Goal: Transaction & Acquisition: Book appointment/travel/reservation

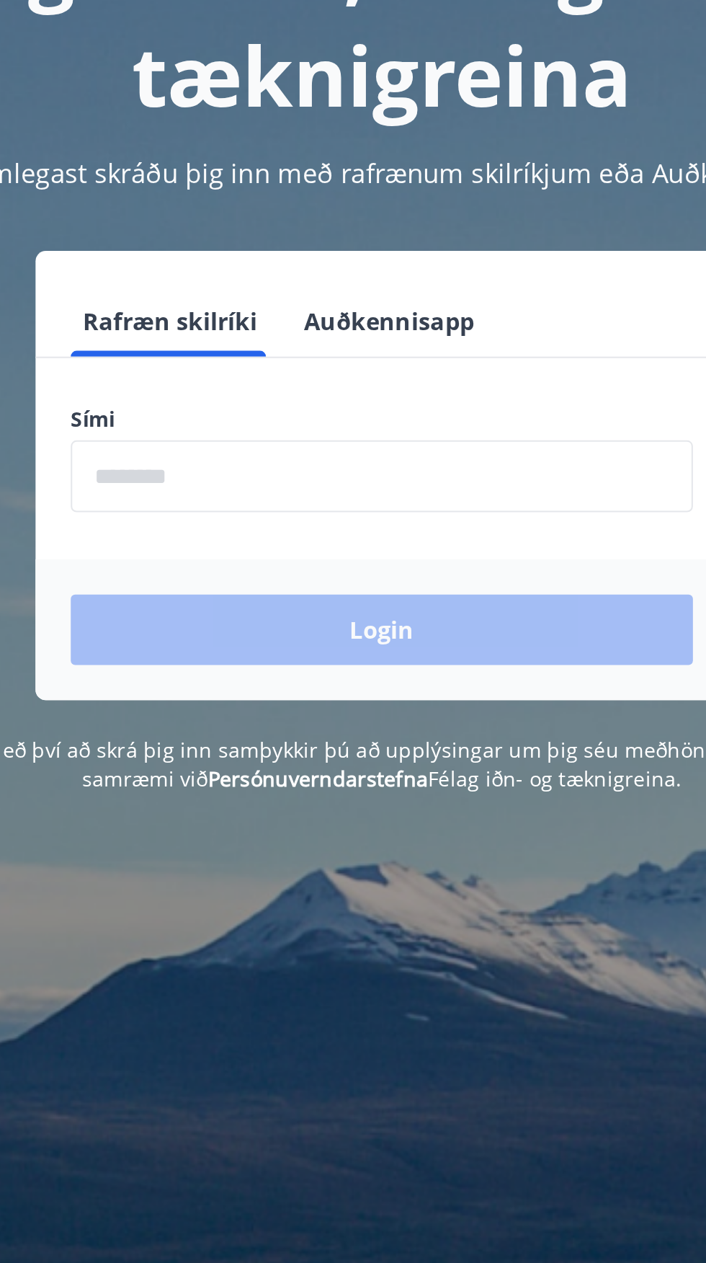
click at [345, 360] on input "phone" at bounding box center [353, 365] width 306 height 35
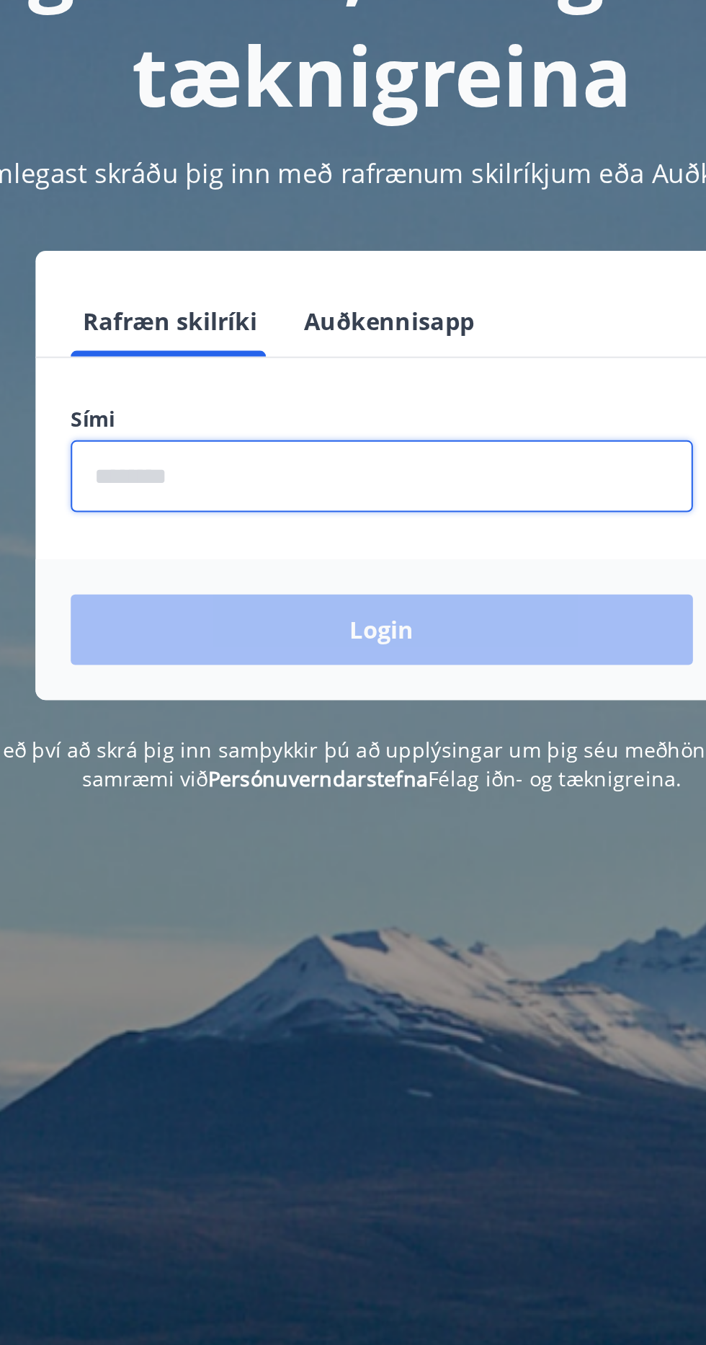
type input "********"
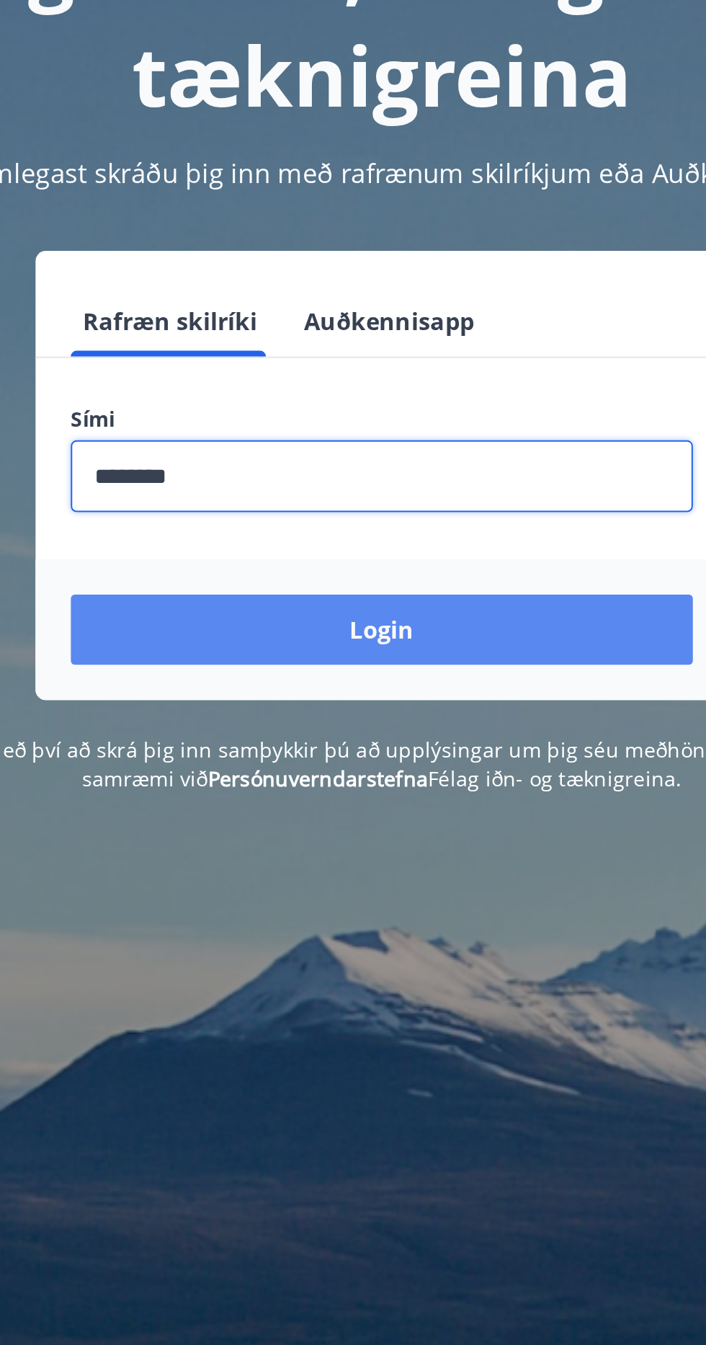
click at [408, 445] on button "Login" at bounding box center [353, 441] width 306 height 35
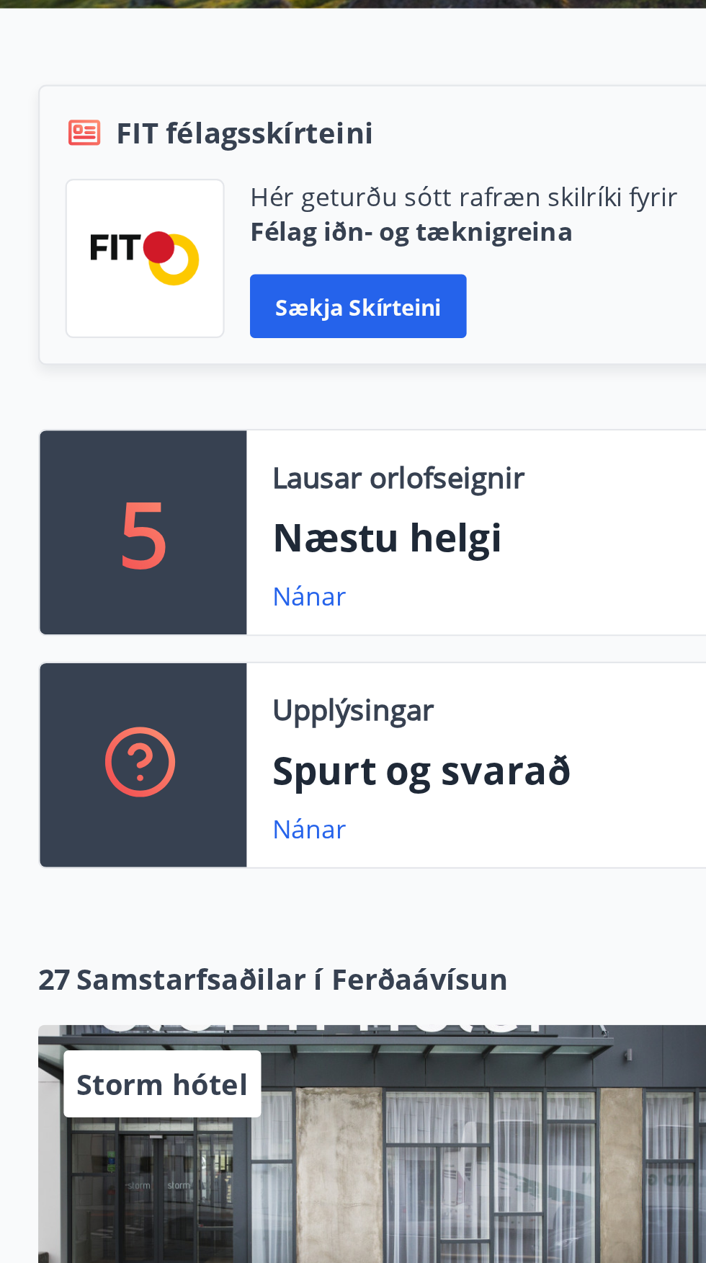
click at [200, 564] on p "Næstu helgi" at bounding box center [399, 563] width 553 height 25
click at [76, 566] on div "5" at bounding box center [65, 561] width 94 height 92
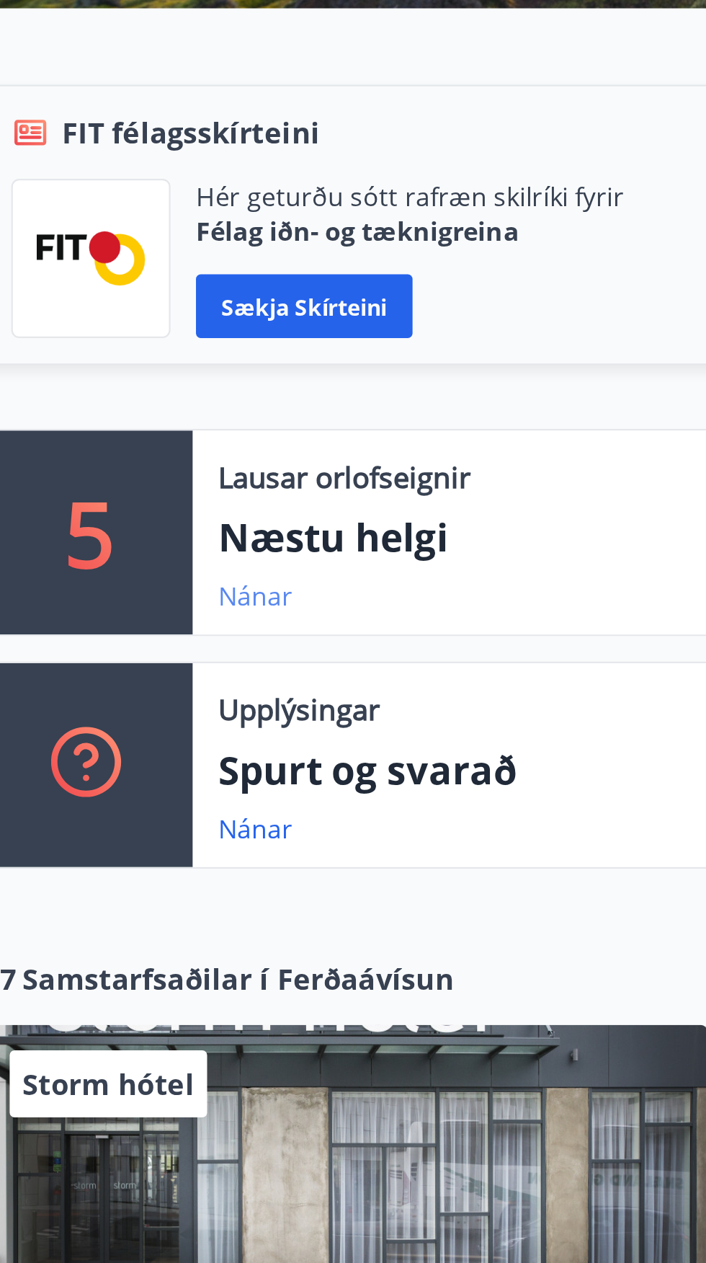
click at [145, 592] on link "Nánar" at bounding box center [140, 590] width 34 height 16
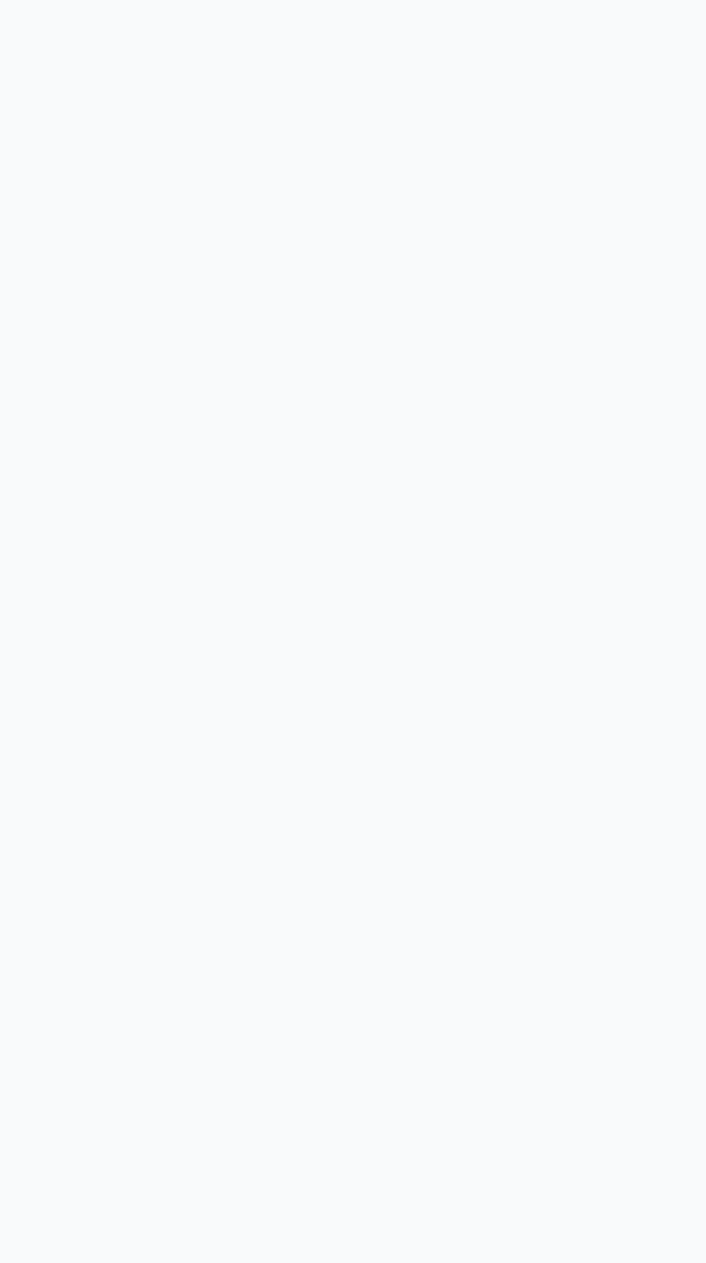
type input "*"
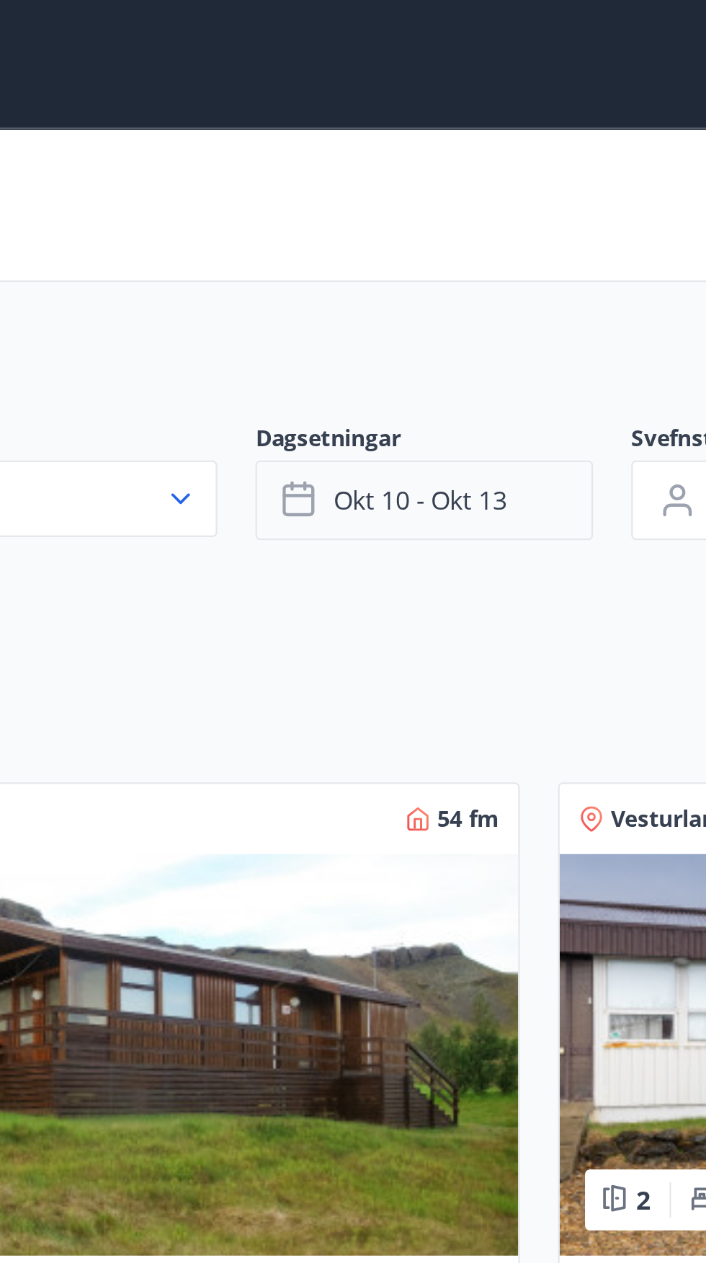
click at [348, 223] on button "okt 10 - okt 13" at bounding box center [301, 226] width 153 height 36
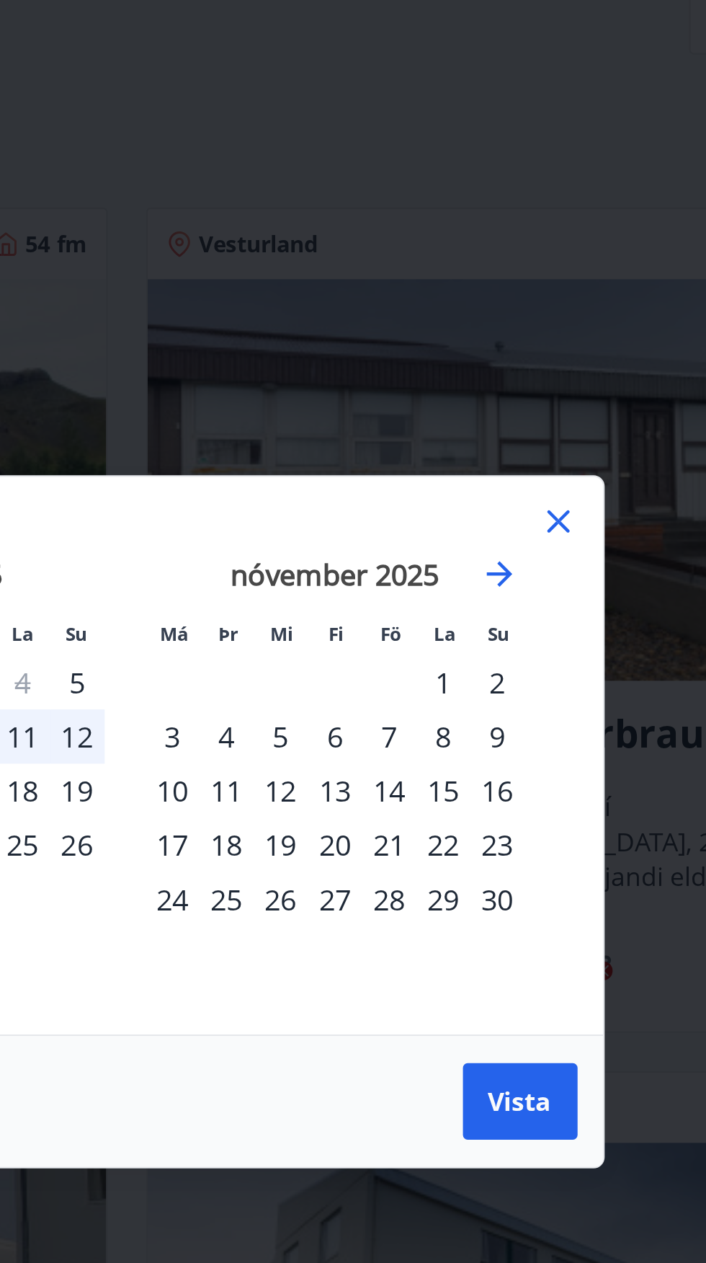
click at [476, 654] on div "21" at bounding box center [472, 642] width 25 height 25
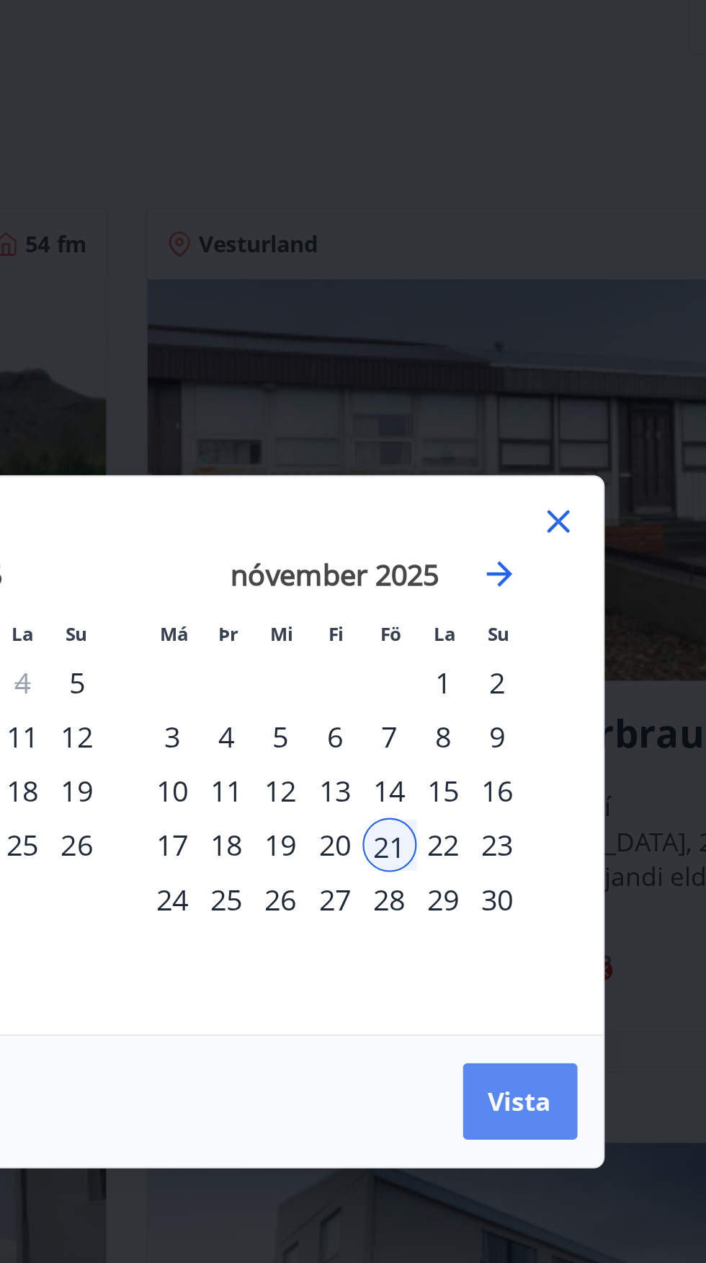
click at [528, 766] on span "Vista" at bounding box center [531, 758] width 29 height 16
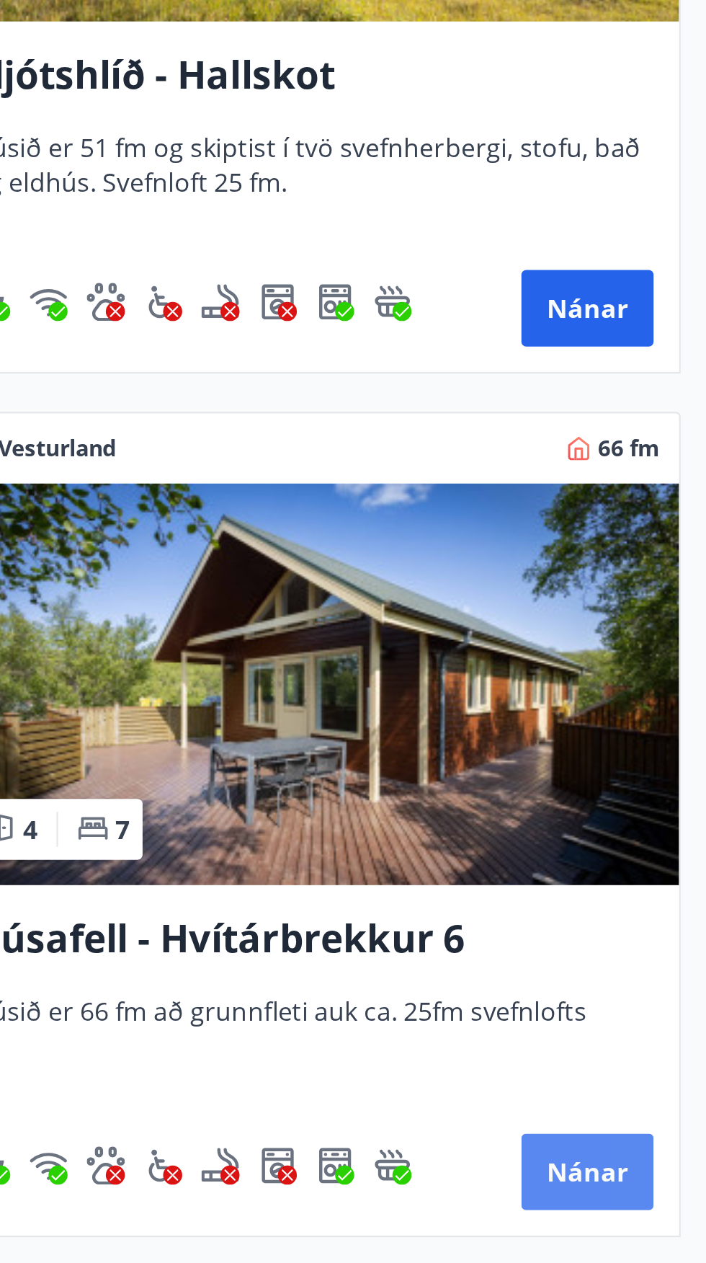
click at [655, 1084] on button "Nánar" at bounding box center [653, 1088] width 60 height 35
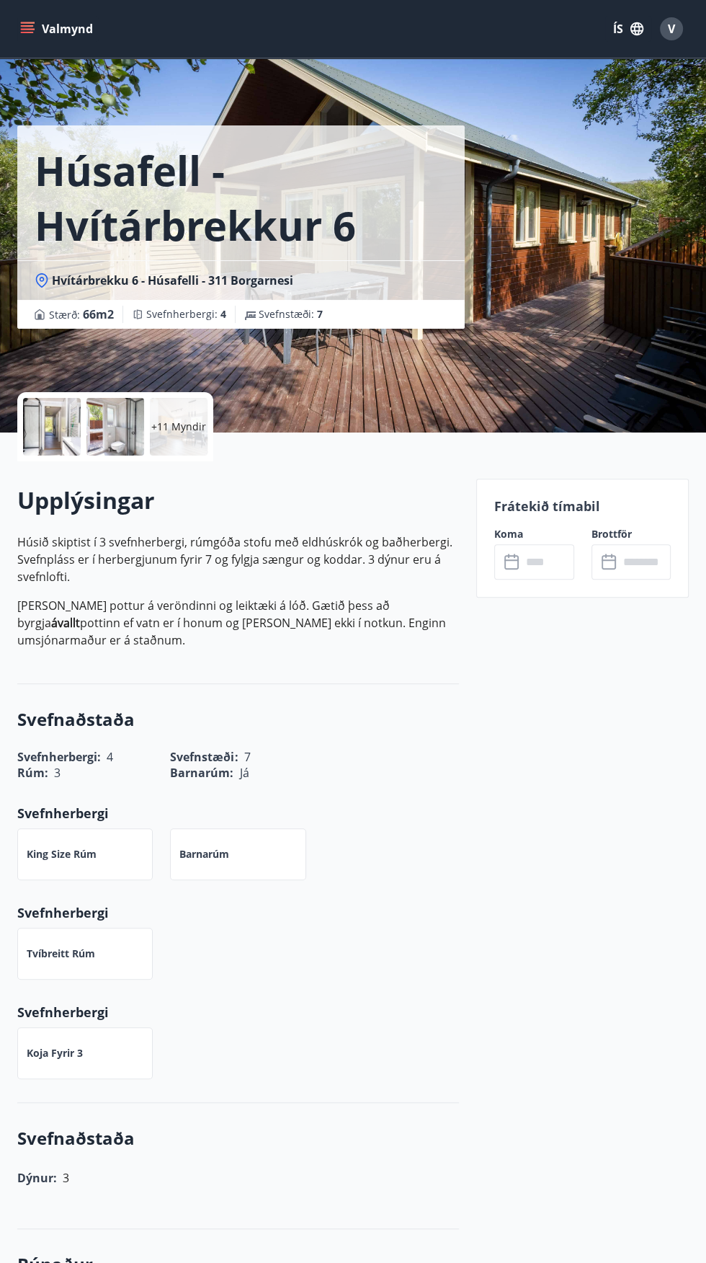
click at [572, 281] on div "Húsafell - Hvítárbrekkur 6 Hvítárbrekku 6 - Húsafelli - 311 Borgarnesi Stærð : …" at bounding box center [353, 216] width 672 height 432
click at [393, 244] on h1 "Húsafell - Hvítárbrekkur 6" at bounding box center [241, 198] width 413 height 110
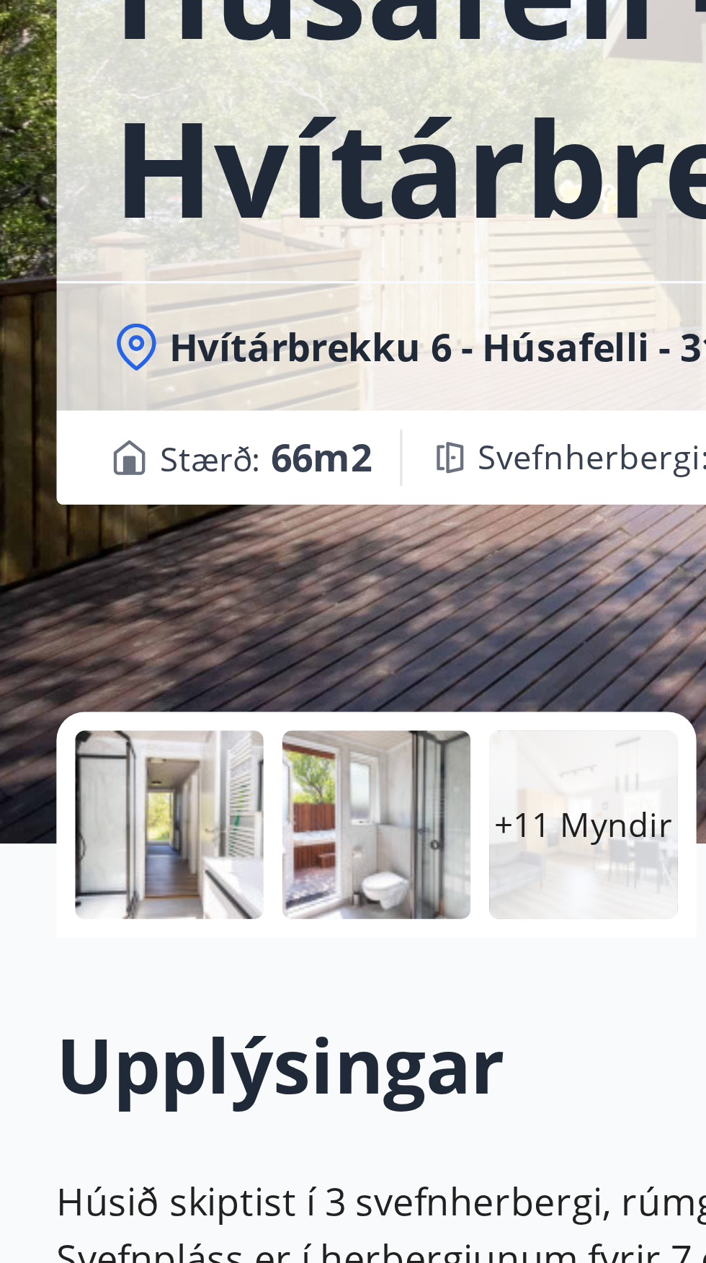
click at [48, 430] on div at bounding box center [52, 427] width 58 height 58
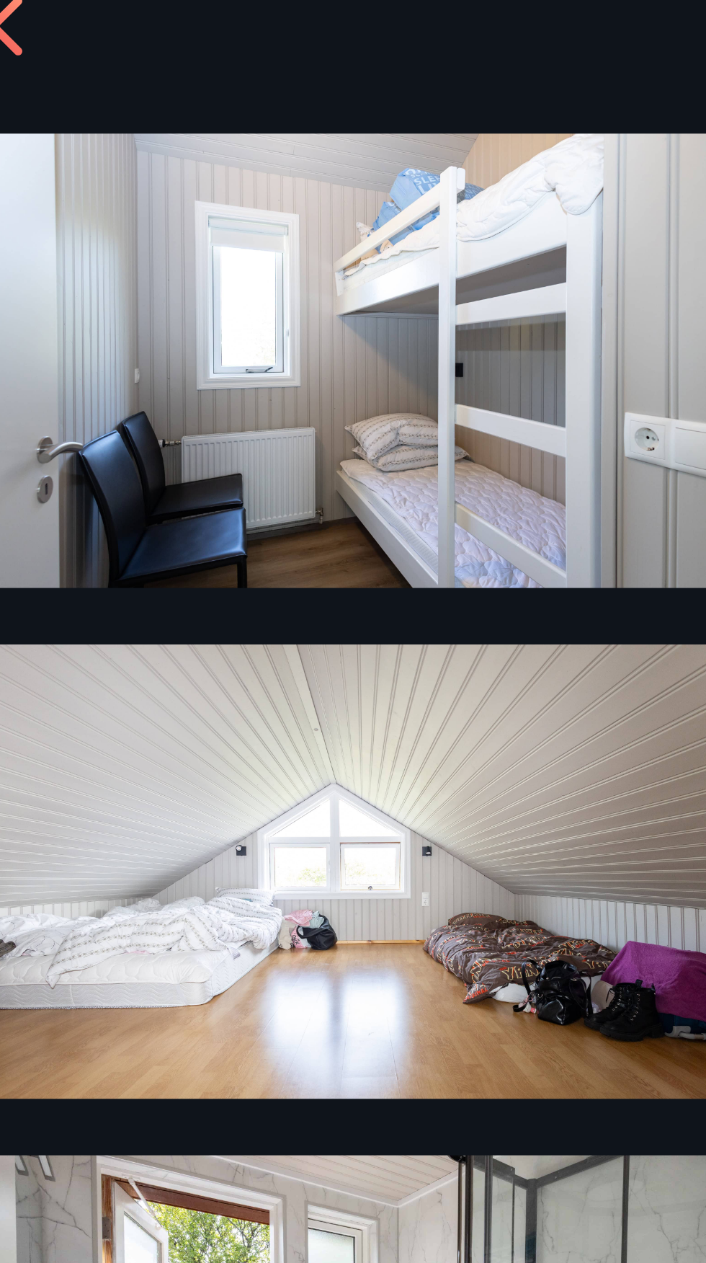
scroll to position [114, 0]
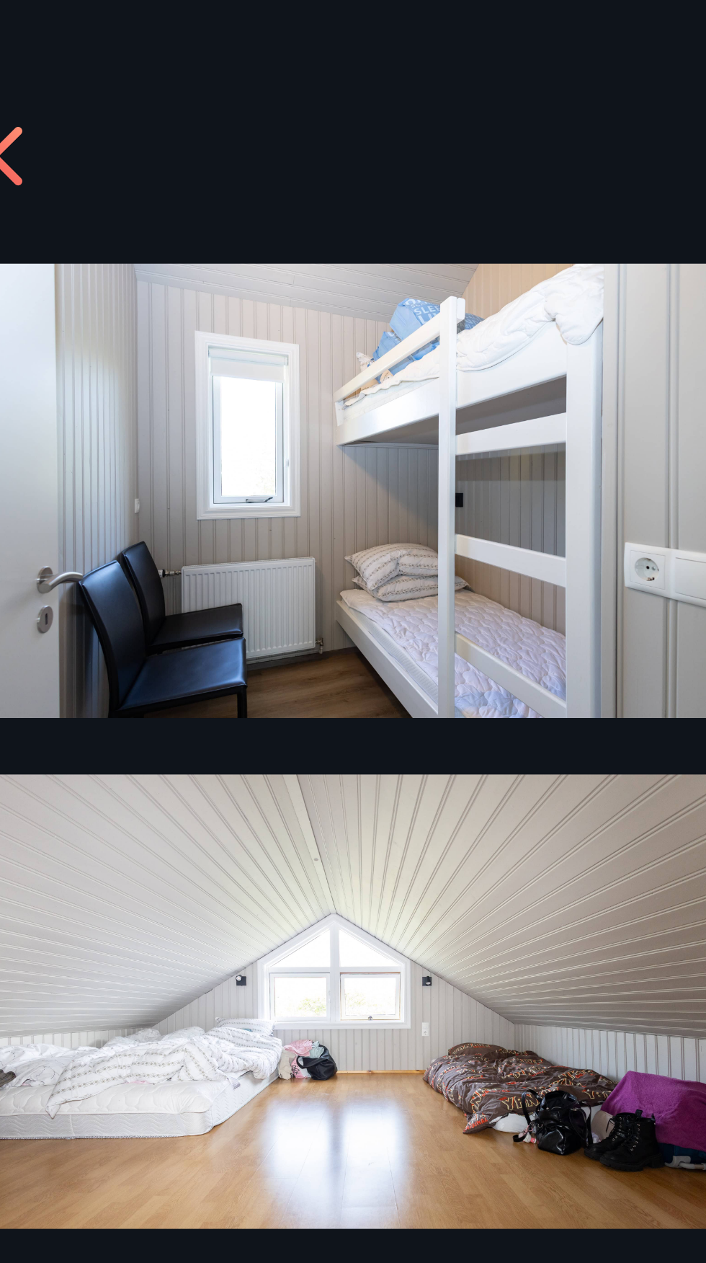
click at [116, 50] on icon at bounding box center [105, 49] width 23 height 23
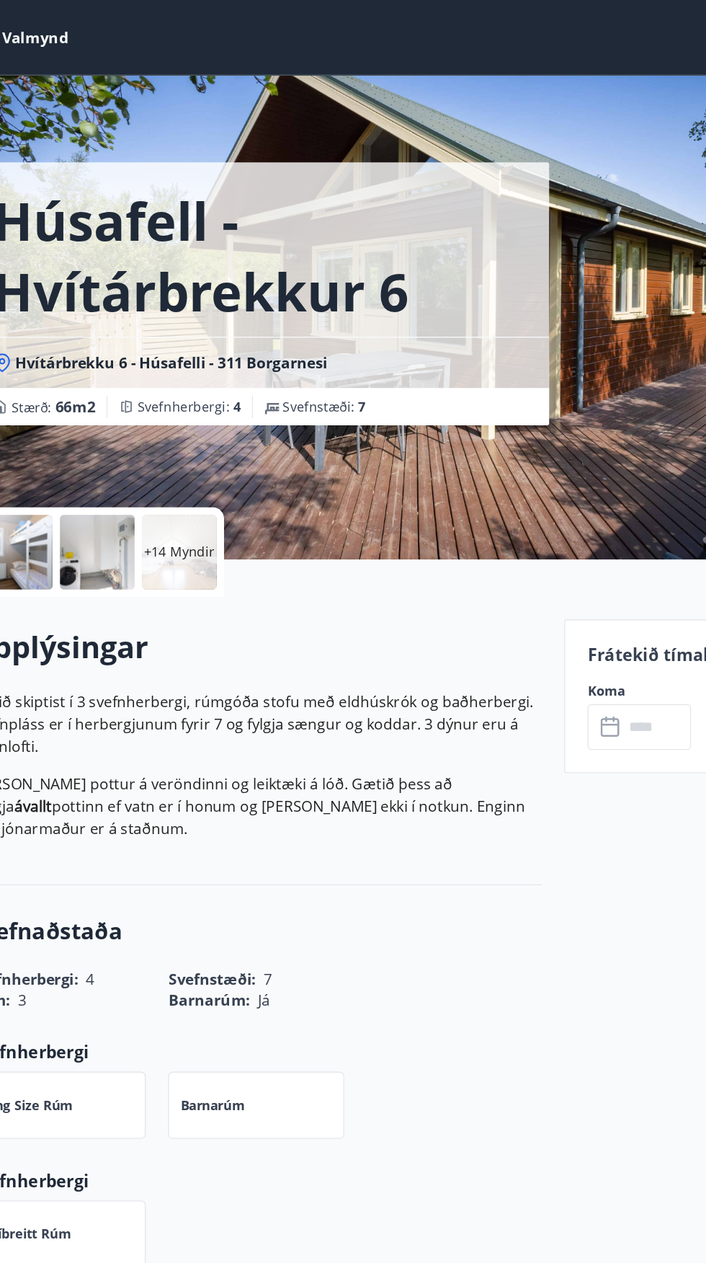
scroll to position [0, 0]
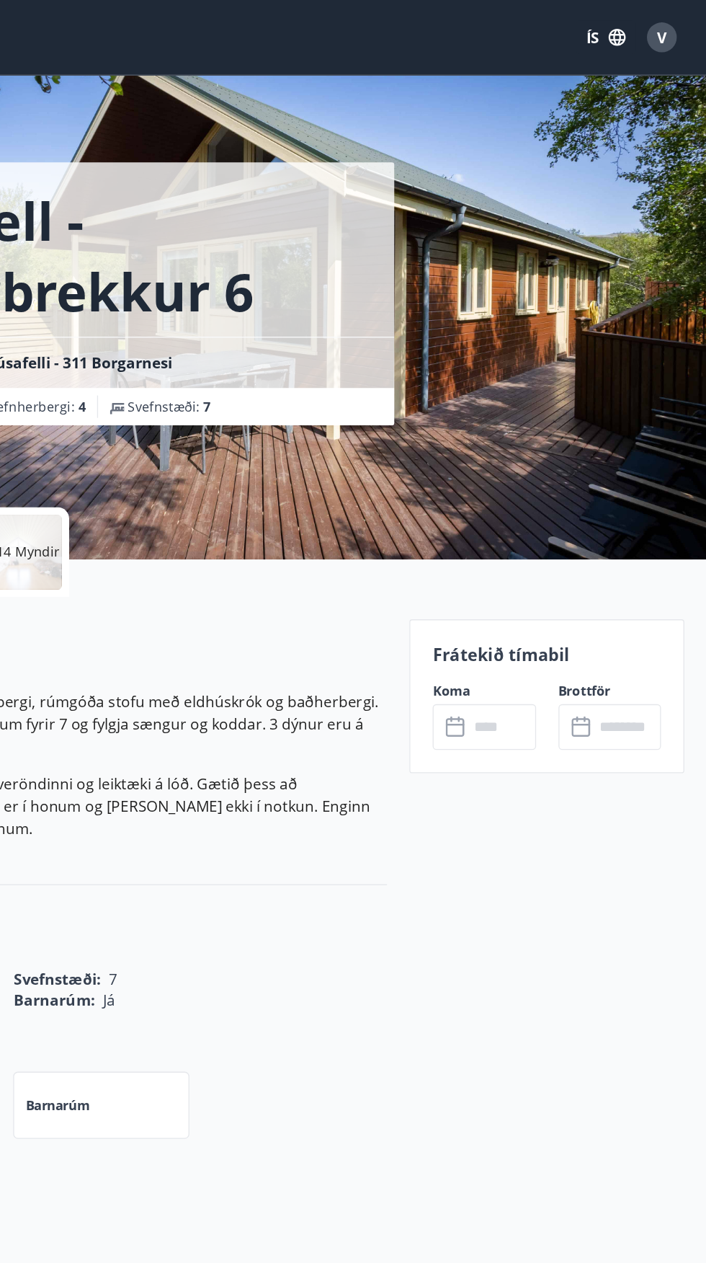
click at [548, 566] on input "text" at bounding box center [548, 561] width 52 height 35
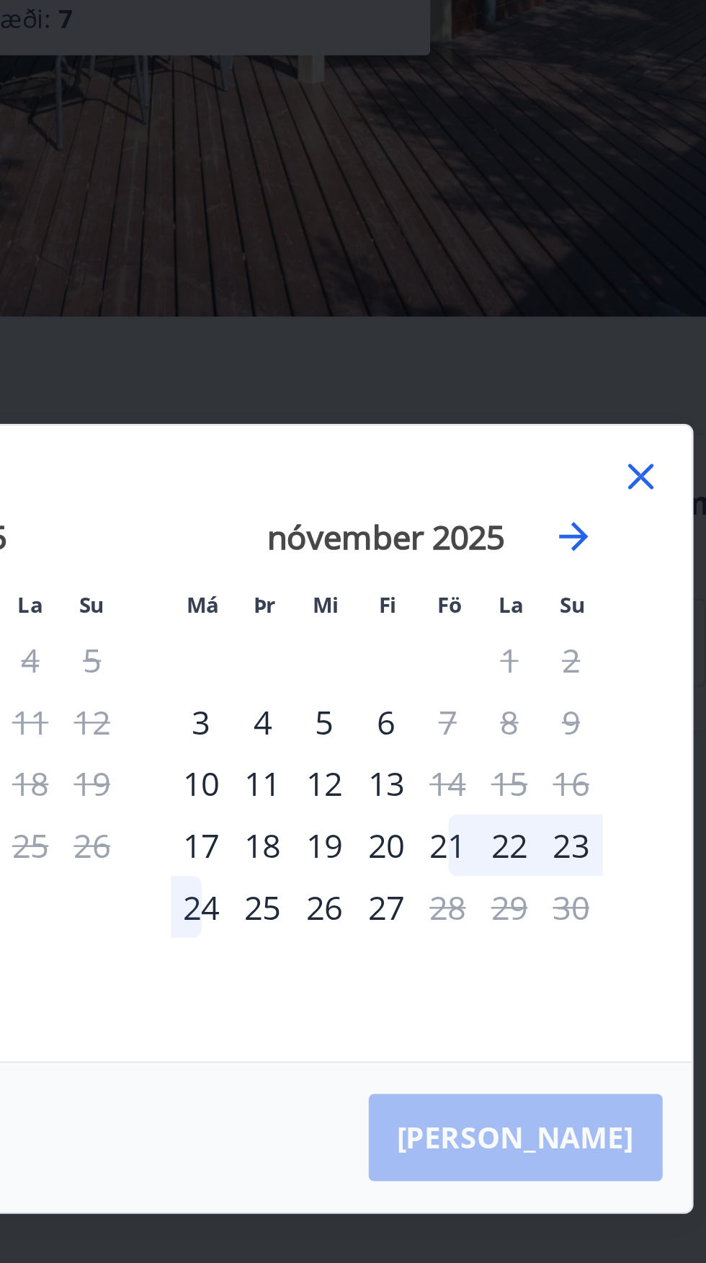
click at [523, 640] on div "23" at bounding box center [521, 642] width 25 height 25
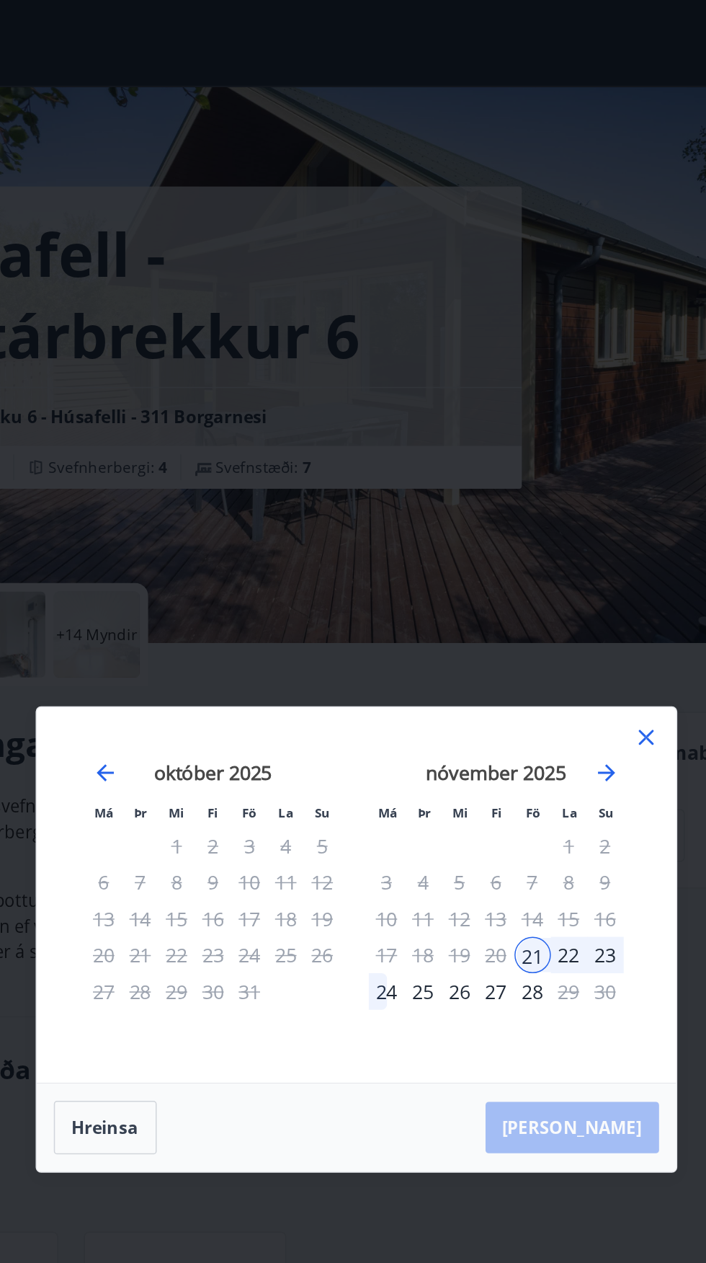
click at [474, 319] on div "Má Þr Mi Fi Fö La Su Má Þr Mi Fi Fö La Su september 2025 1 2 3 4 5 6 7 8 9 10 1…" at bounding box center [353, 631] width 706 height 1263
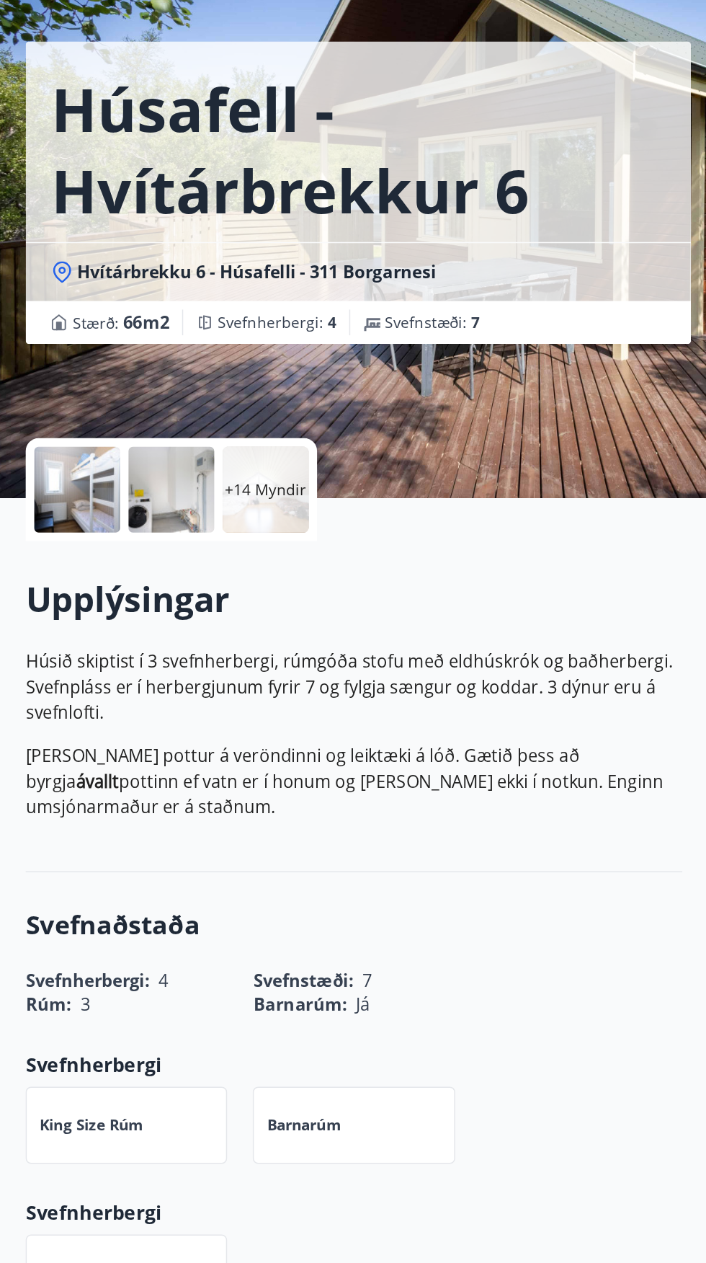
click at [37, 437] on div at bounding box center [52, 427] width 58 height 58
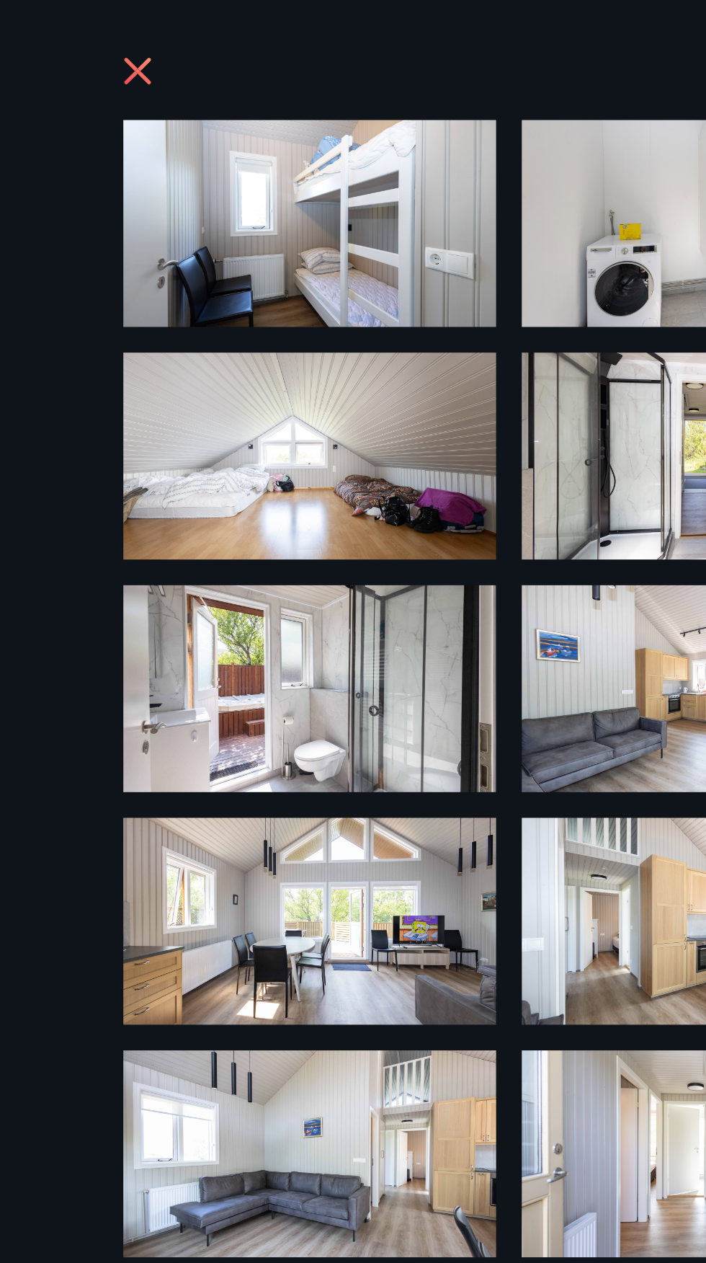
scroll to position [53, 0]
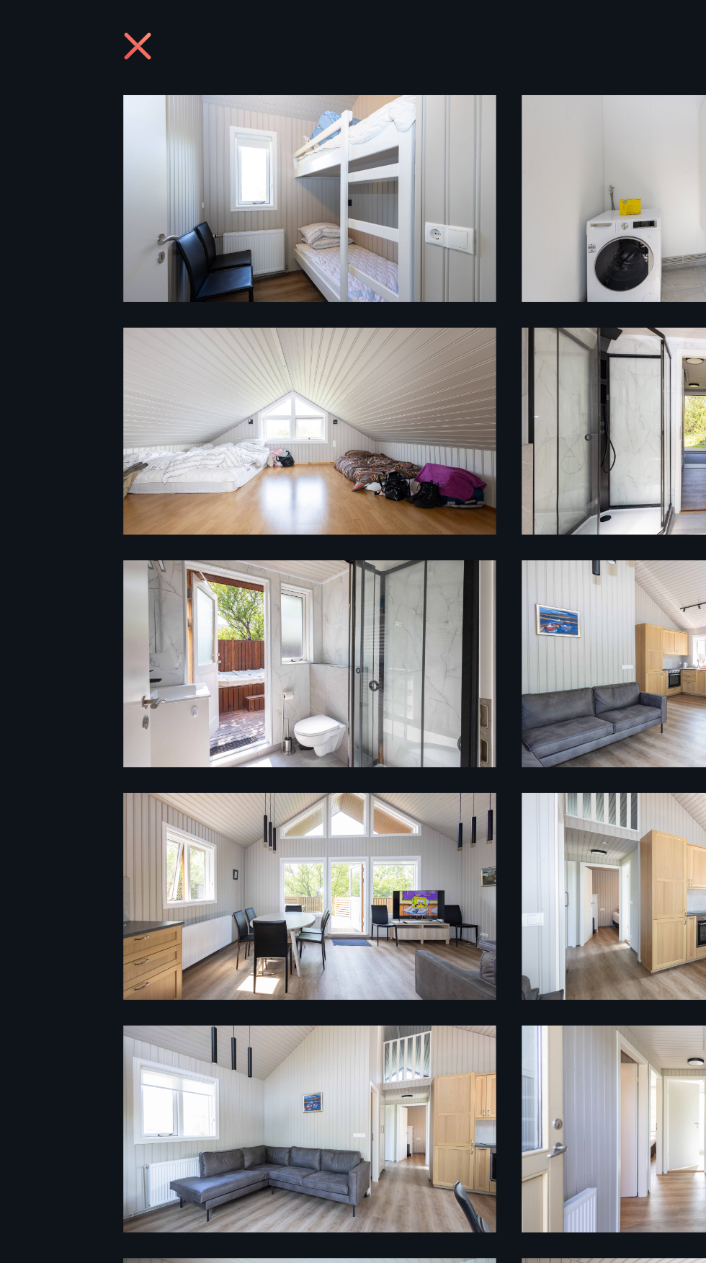
click at [170, 170] on img at bounding box center [219, 150] width 251 height 139
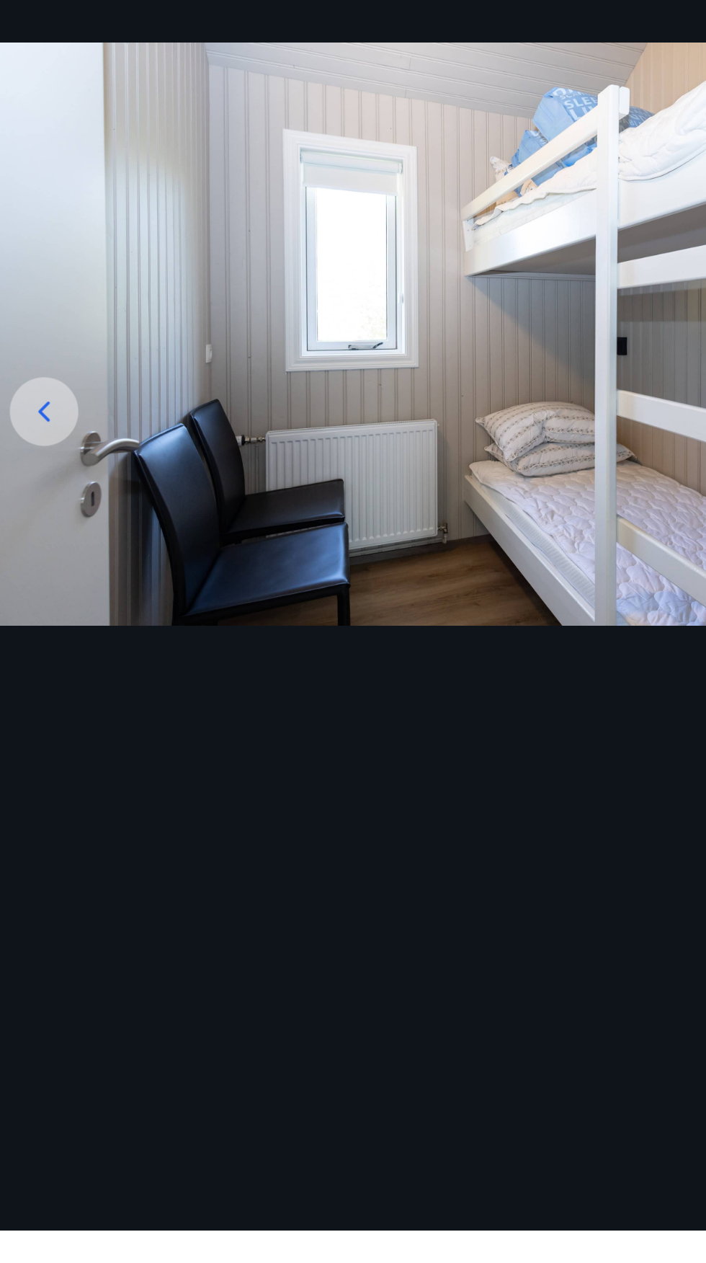
scroll to position [110, 0]
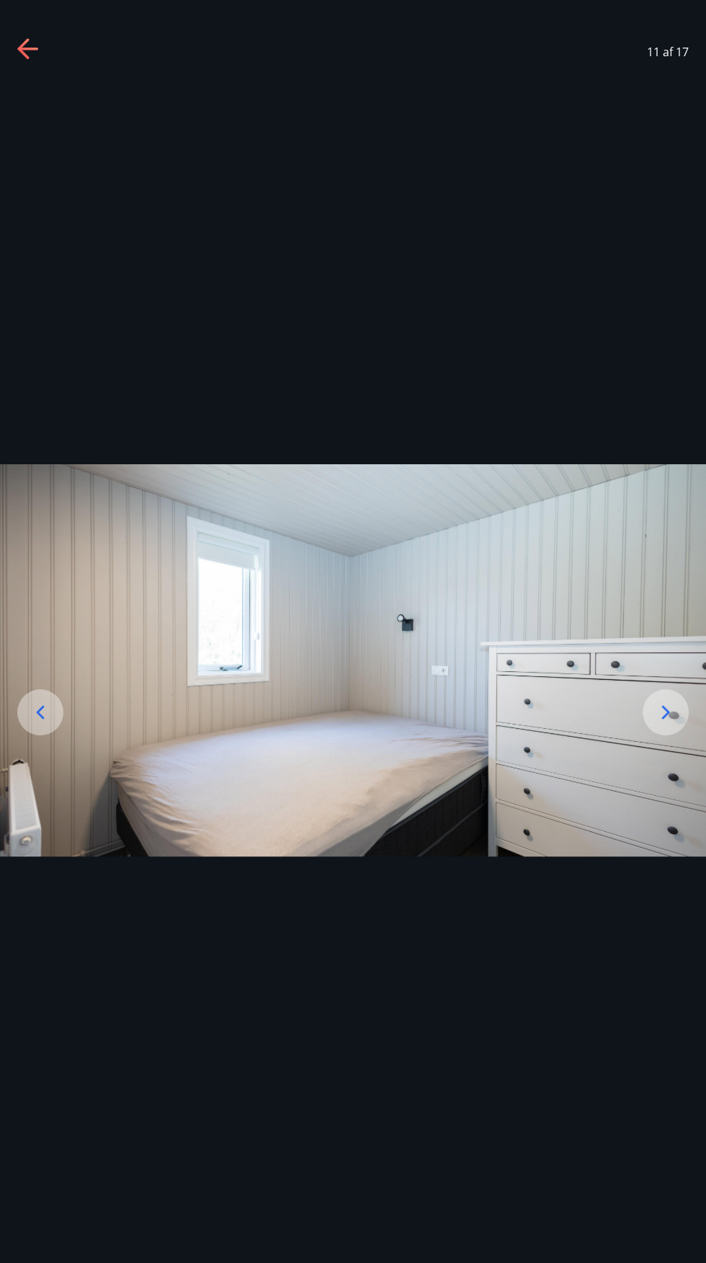
click at [27, 79] on div "11 af 17" at bounding box center [353, 52] width 706 height 58
click at [27, 48] on icon at bounding box center [27, 49] width 20 height 3
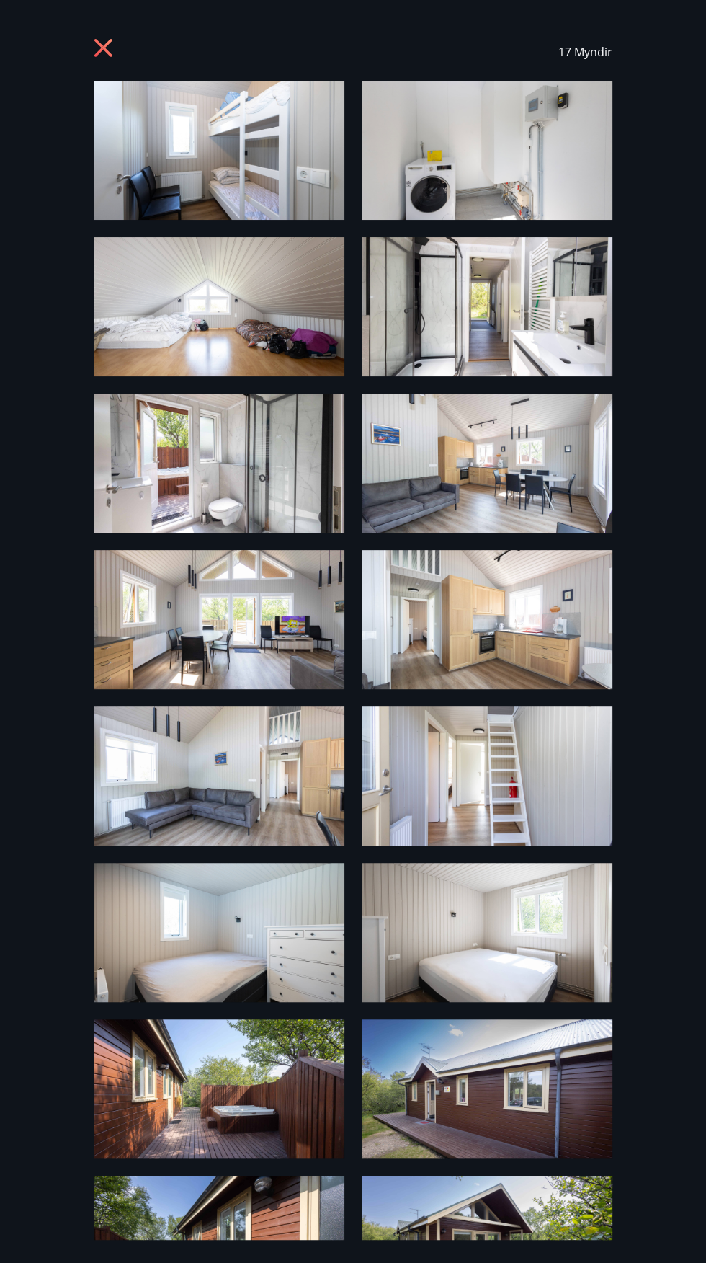
click at [97, 48] on icon at bounding box center [105, 49] width 23 height 23
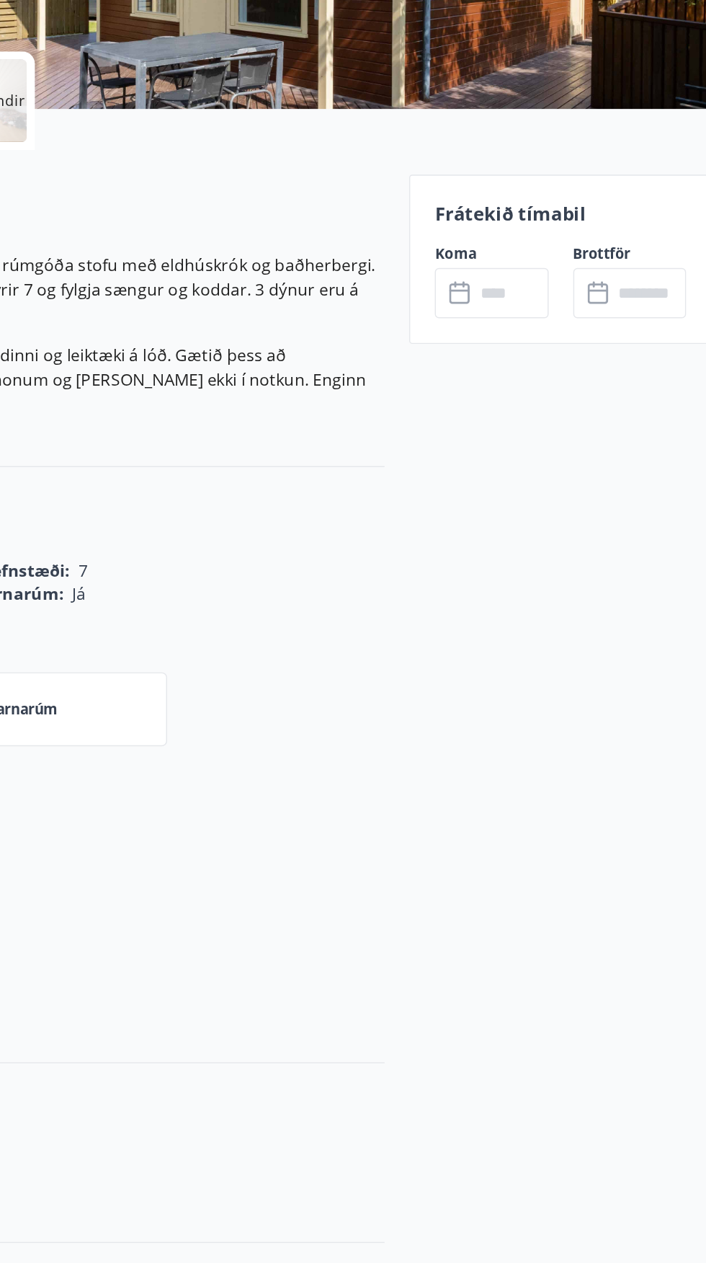
scroll to position [108, 0]
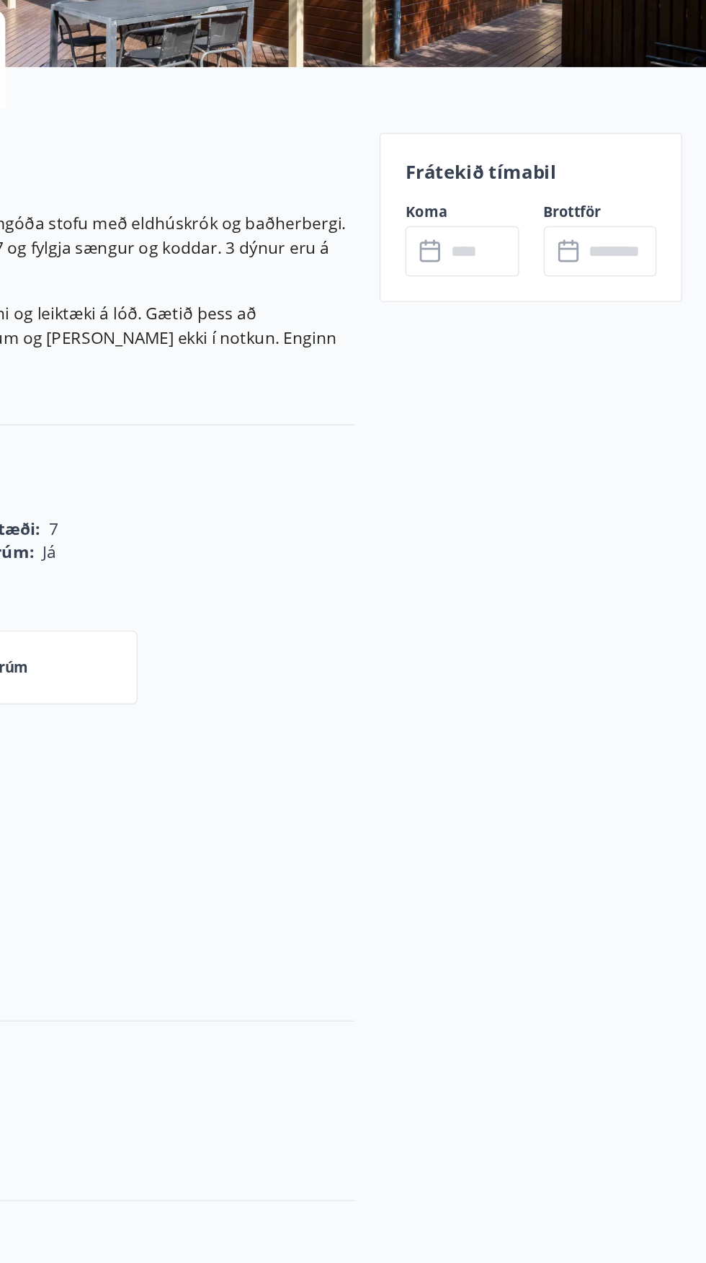
click at [526, 459] on input "text" at bounding box center [548, 453] width 52 height 35
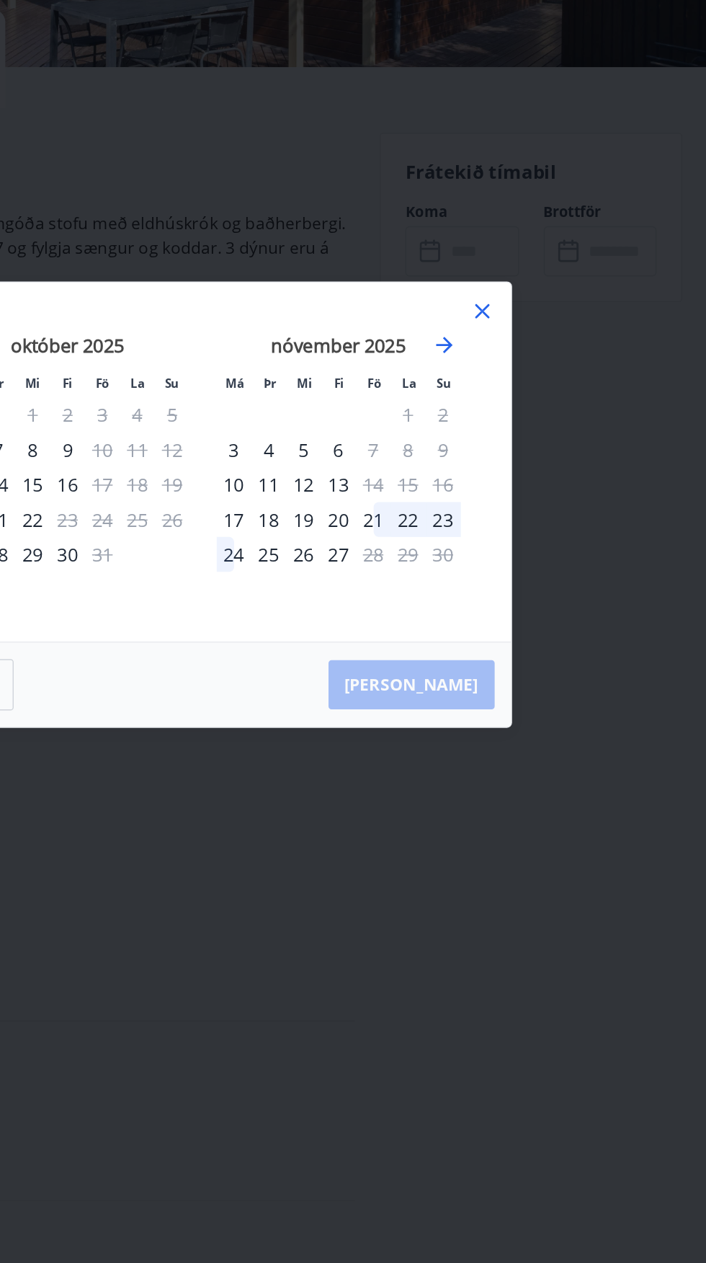
click at [533, 788] on div "Hreinsa Taka Frá" at bounding box center [353, 758] width 430 height 59
click at [367, 679] on div "24" at bounding box center [374, 666] width 25 height 25
click at [525, 654] on div "23" at bounding box center [521, 642] width 25 height 25
click at [471, 679] on div "28" at bounding box center [472, 666] width 25 height 25
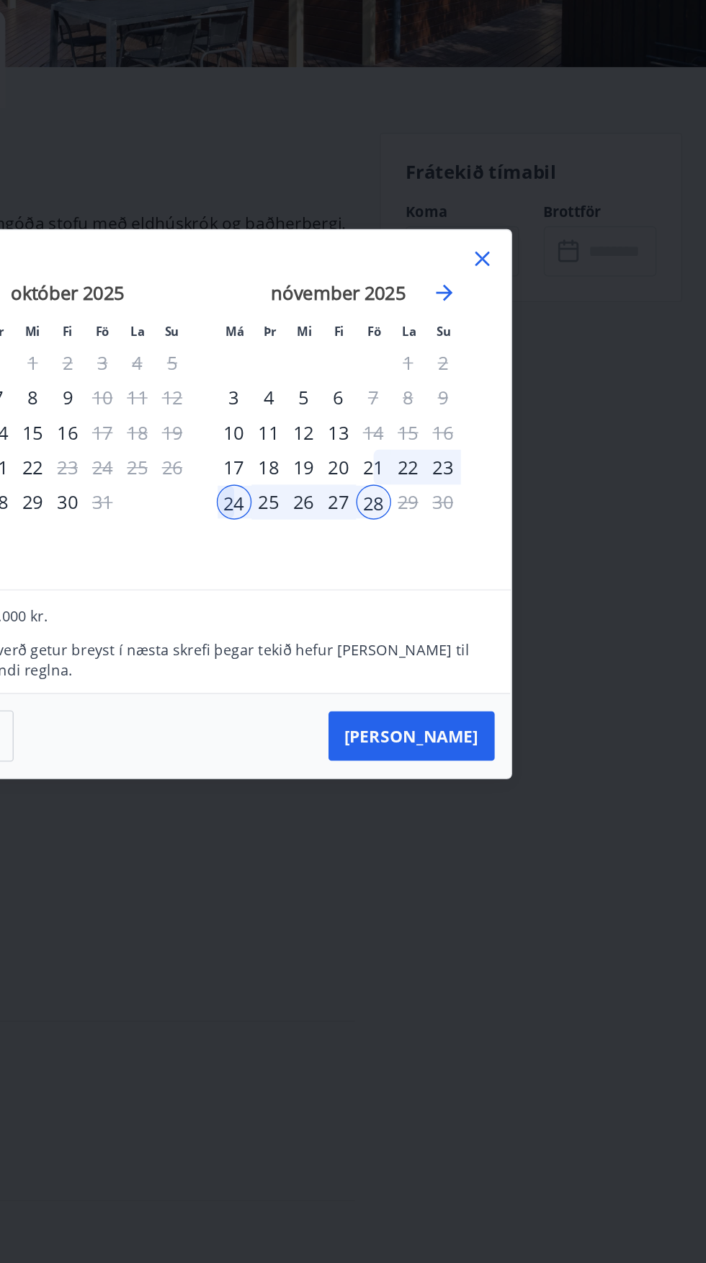
click at [550, 557] on div "Má Þr Mi Fi Fö La Su Má Þr Mi Fi Fö La Su september 2025 1 2 3 4 5 6 7 8 9 10 1…" at bounding box center [354, 565] width 396 height 218
click at [553, 468] on icon at bounding box center [548, 458] width 17 height 17
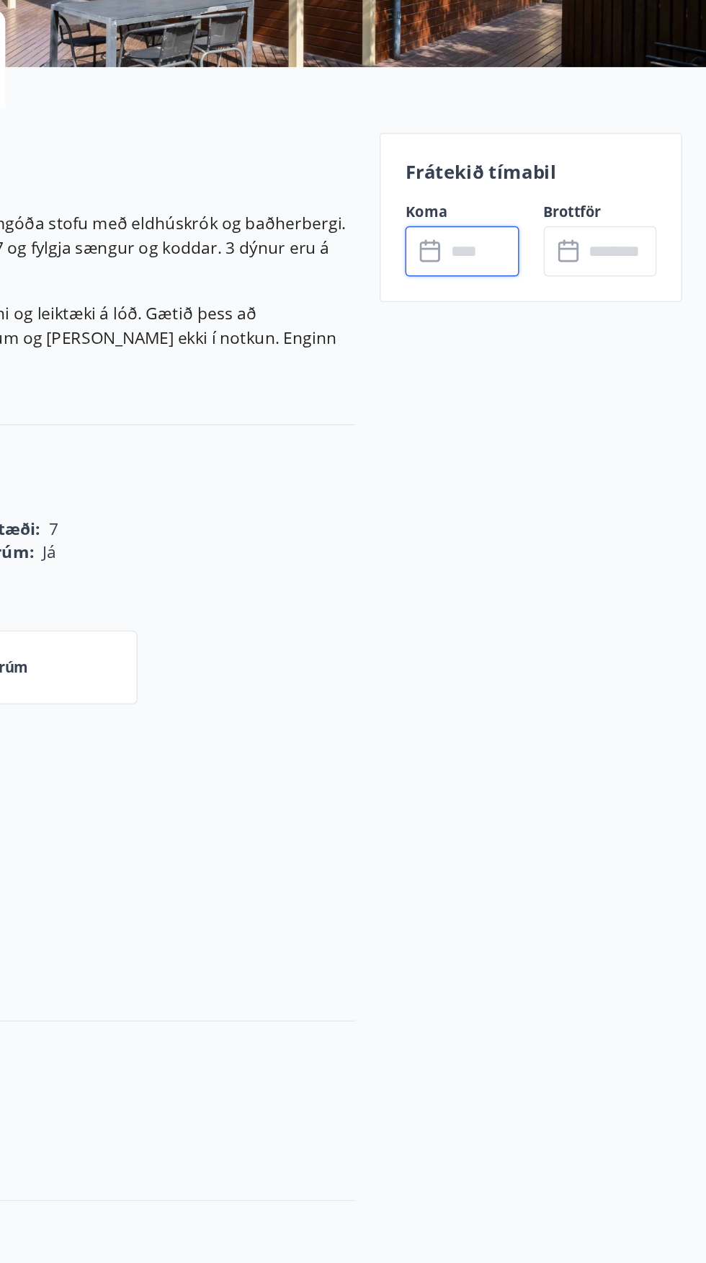
click at [542, 463] on input "text" at bounding box center [548, 453] width 52 height 35
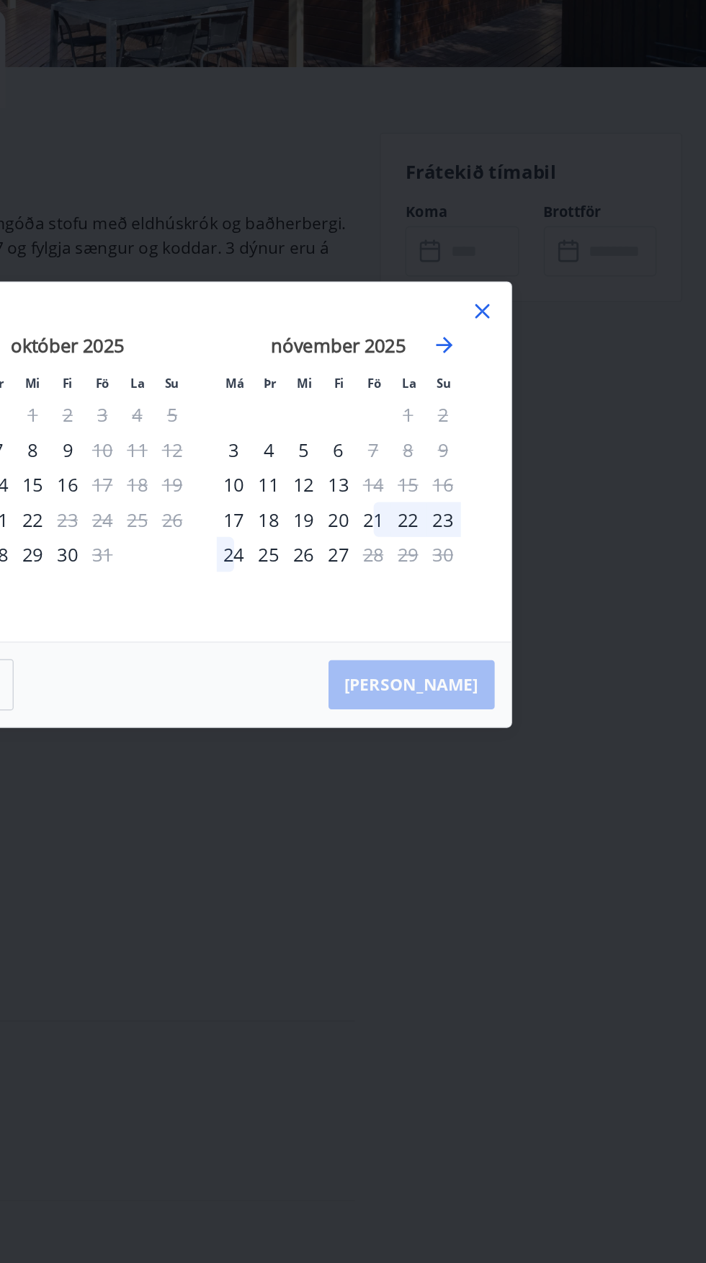
click at [476, 654] on div "21" at bounding box center [472, 642] width 25 height 25
click at [545, 788] on div "Hreinsa Taka Frá" at bounding box center [353, 758] width 430 height 59
click at [522, 788] on div "Hreinsa Taka Frá" at bounding box center [353, 758] width 430 height 59
click at [525, 654] on div "23" at bounding box center [521, 642] width 25 height 25
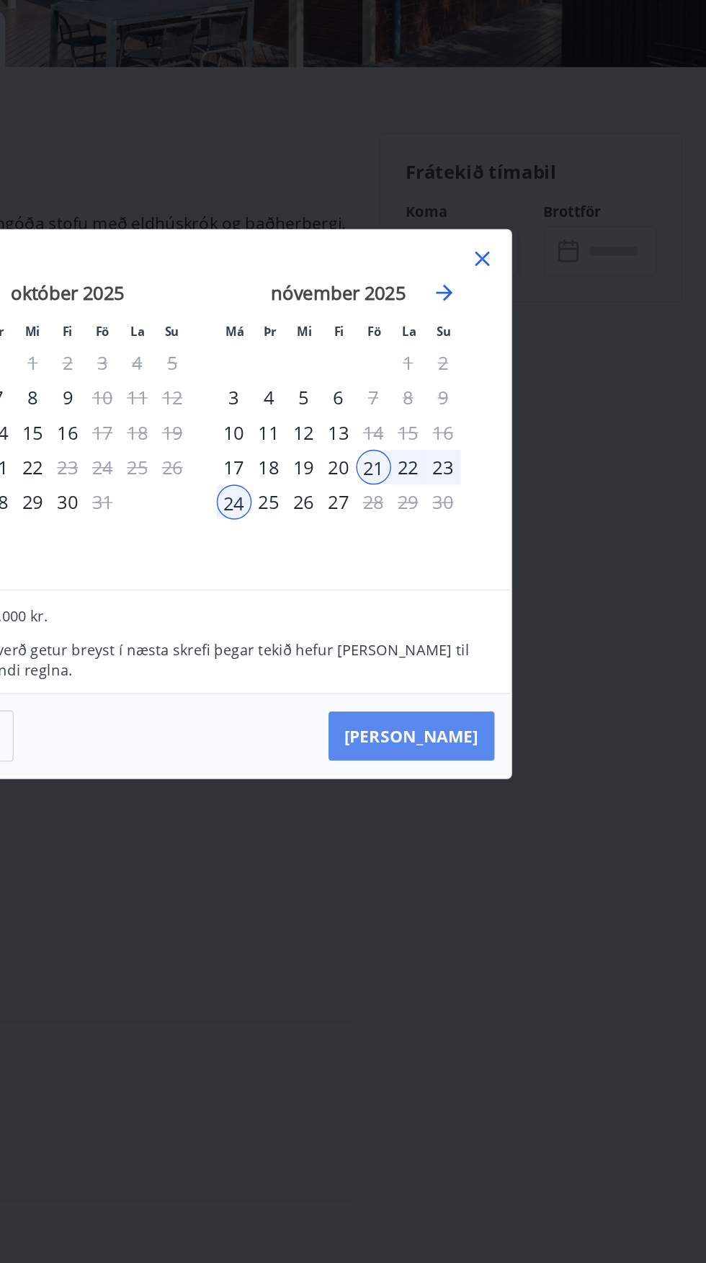
click at [534, 811] on button "Taka Frá" at bounding box center [498, 794] width 117 height 35
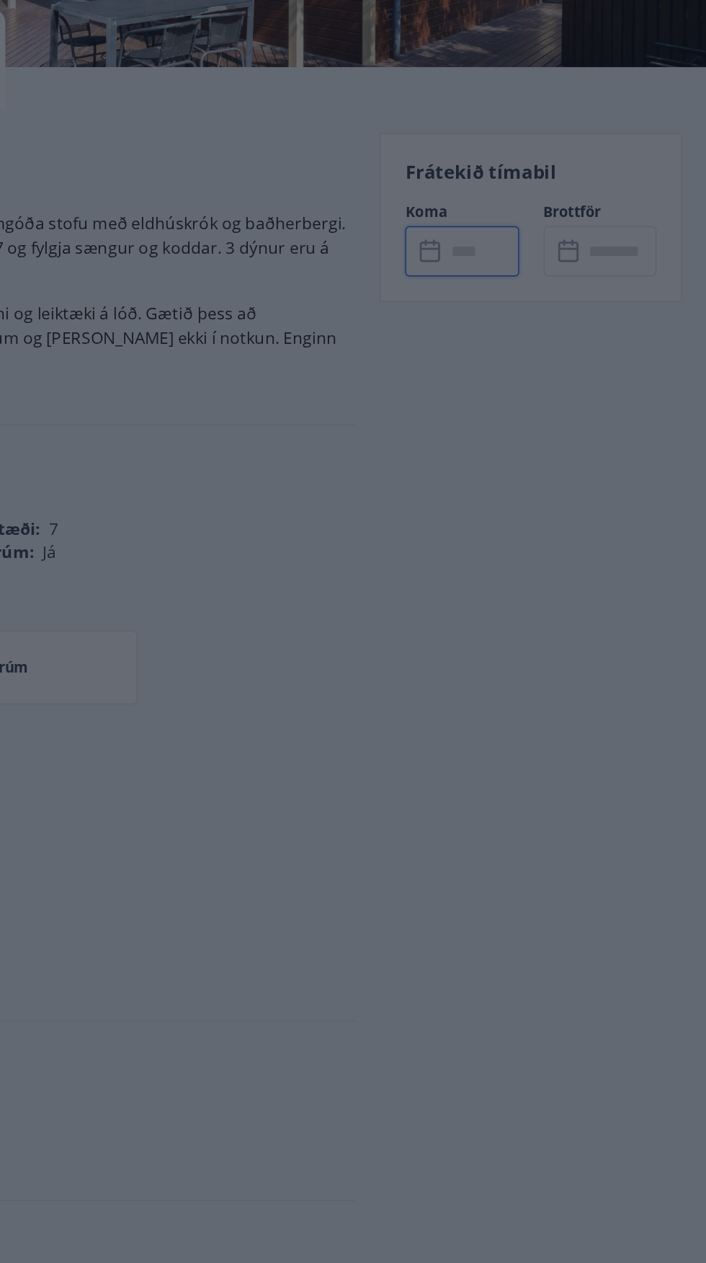
type input "******"
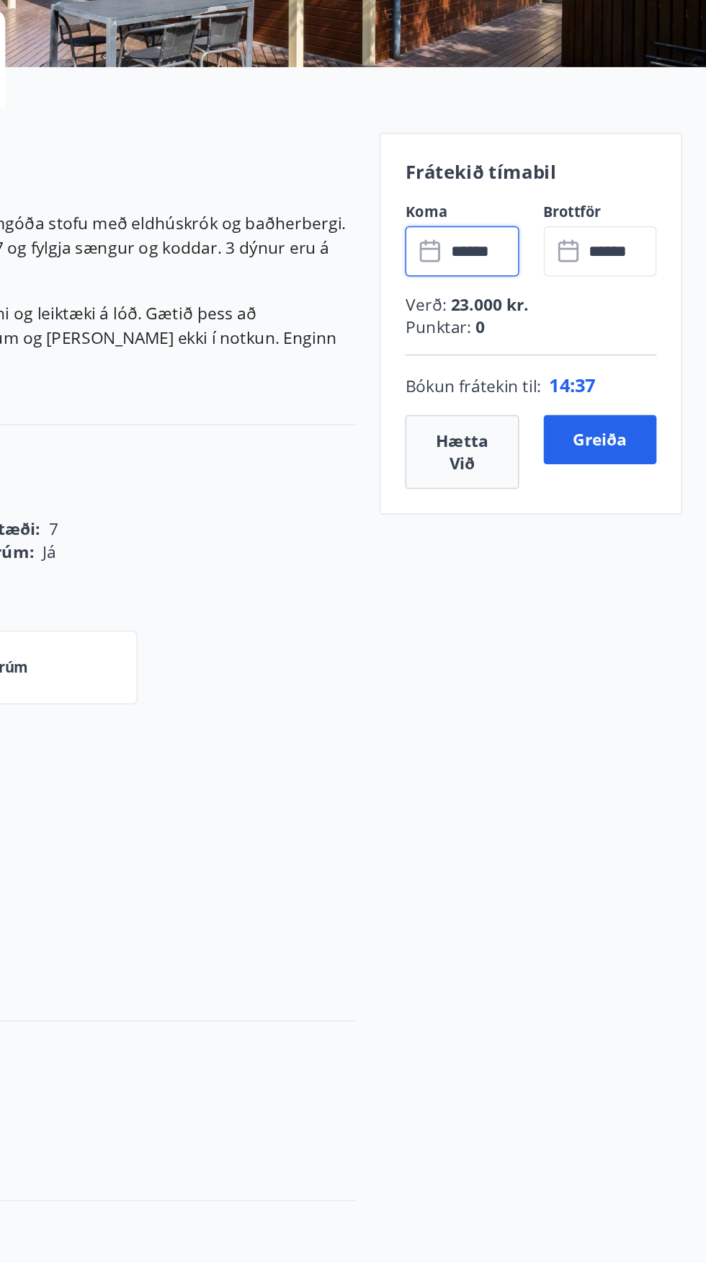
click at [649, 448] on input "******" at bounding box center [645, 453] width 52 height 35
click at [646, 450] on input "******" at bounding box center [645, 453] width 52 height 35
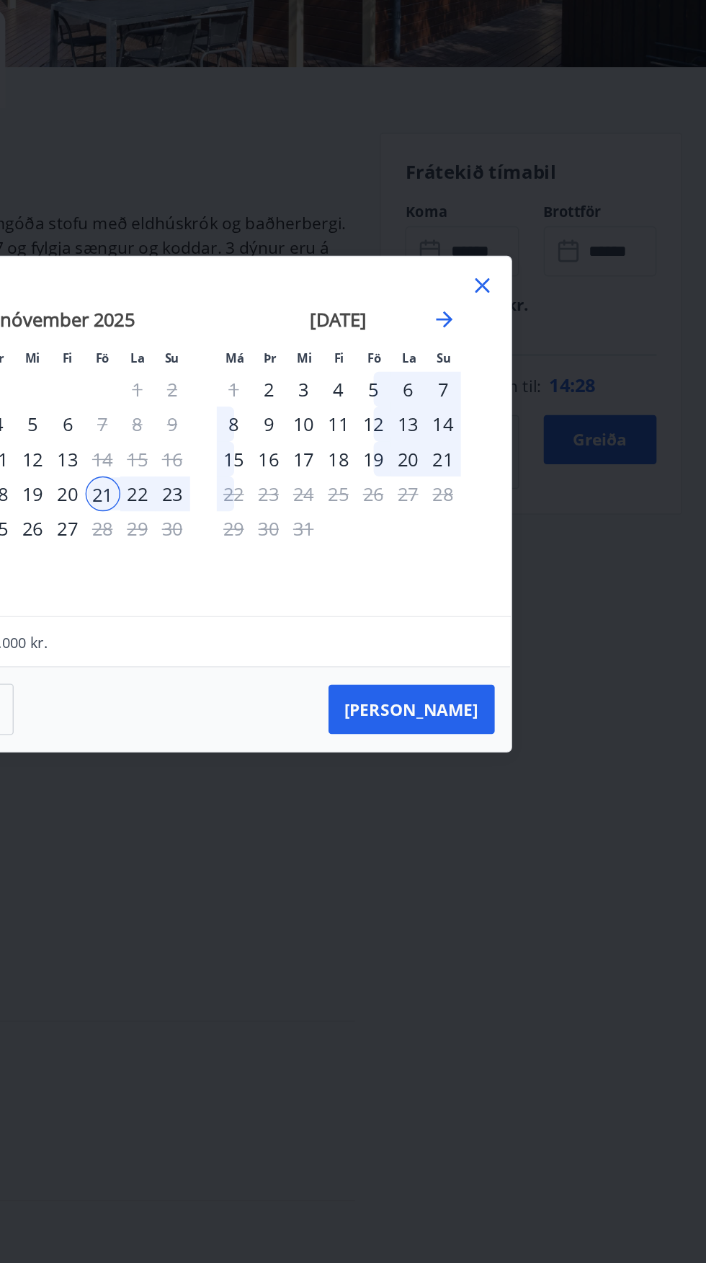
click at [337, 636] on div "23" at bounding box center [331, 624] width 25 height 25
click at [333, 636] on div "23" at bounding box center [331, 624] width 25 height 25
click at [537, 793] on button "Taka Frá" at bounding box center [498, 775] width 117 height 35
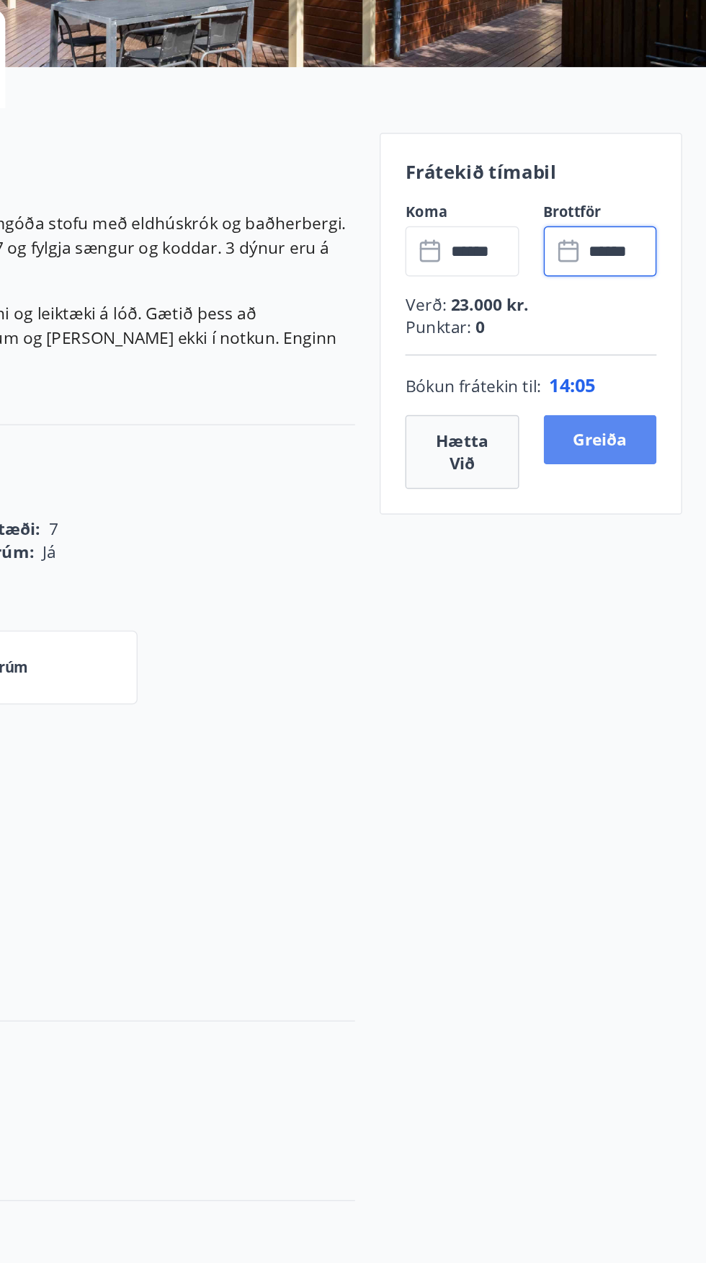
click at [647, 583] on button "Greiða" at bounding box center [631, 586] width 79 height 35
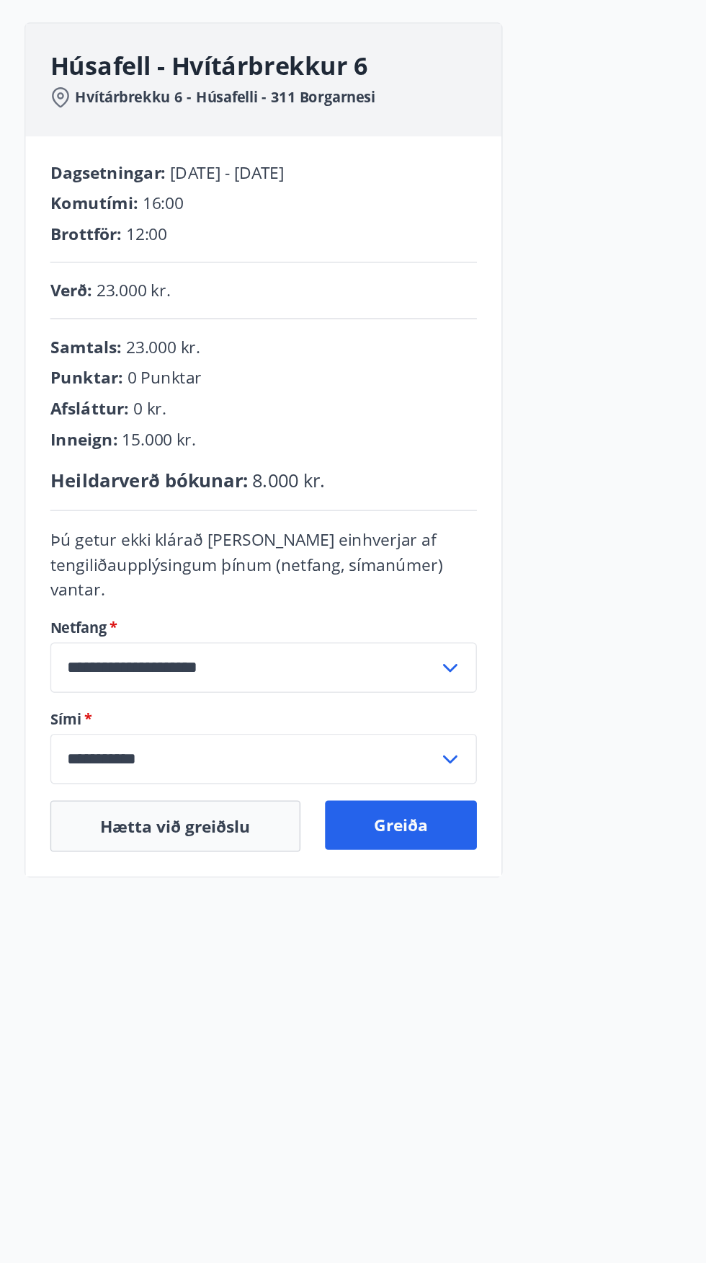
scroll to position [18, 0]
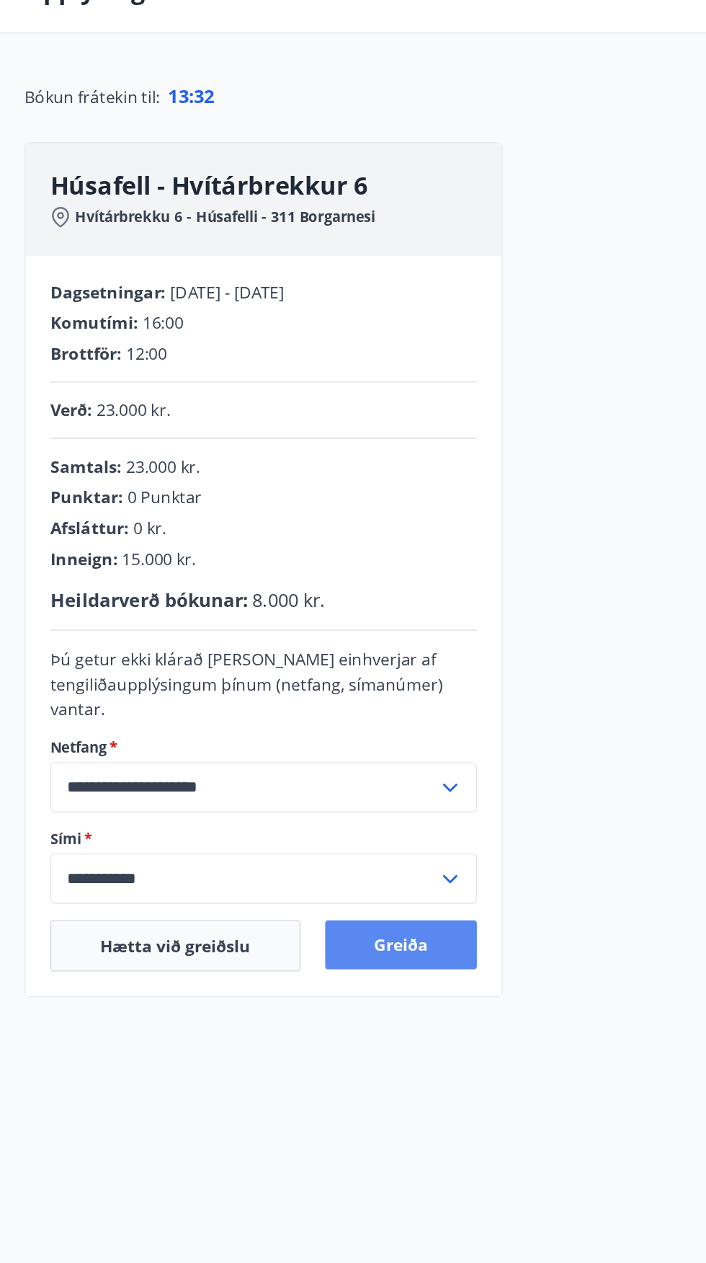
click at [298, 740] on button "Greiða" at bounding box center [281, 756] width 107 height 35
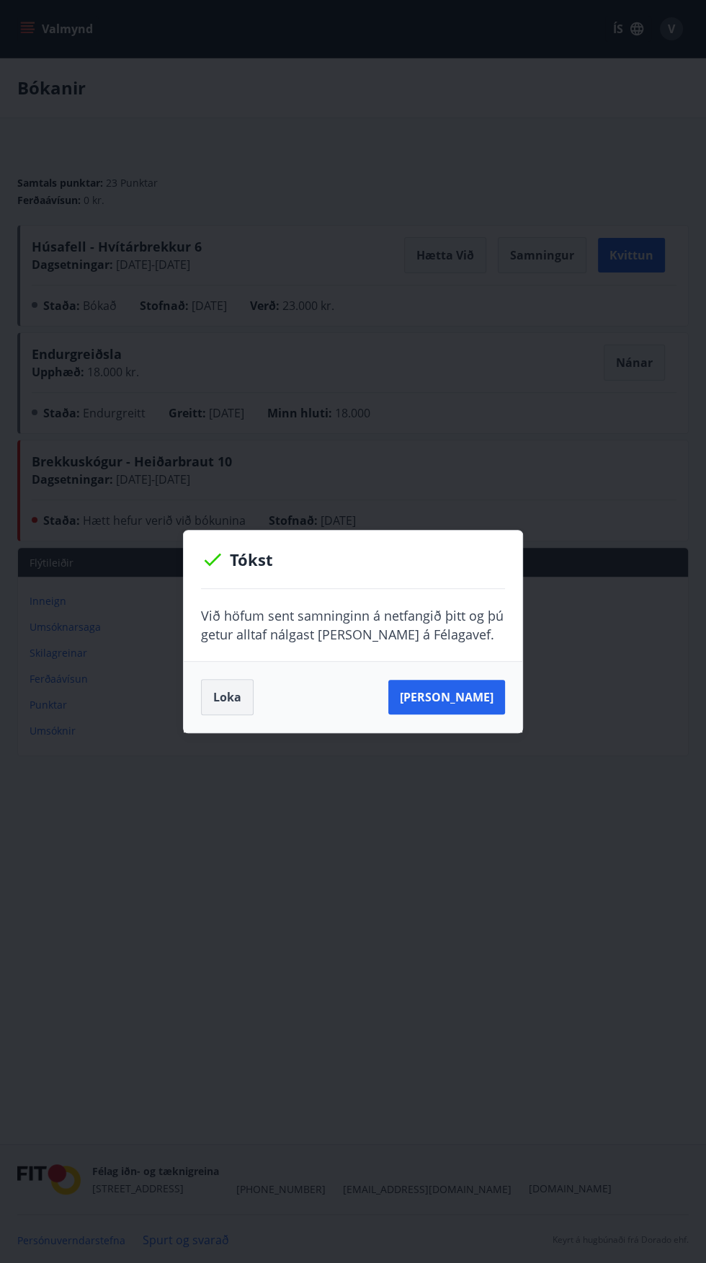
click at [226, 698] on button "Loka" at bounding box center [227, 697] width 53 height 36
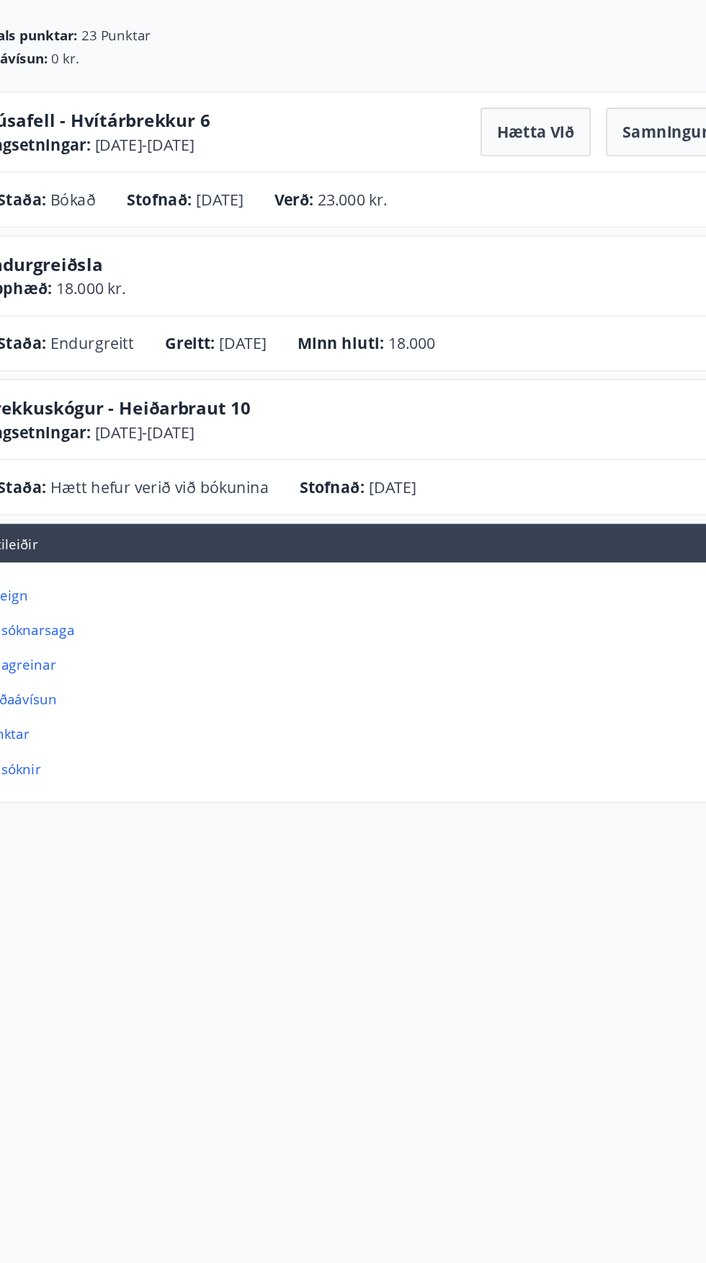
scroll to position [4, 0]
